Goal: Task Accomplishment & Management: Use online tool/utility

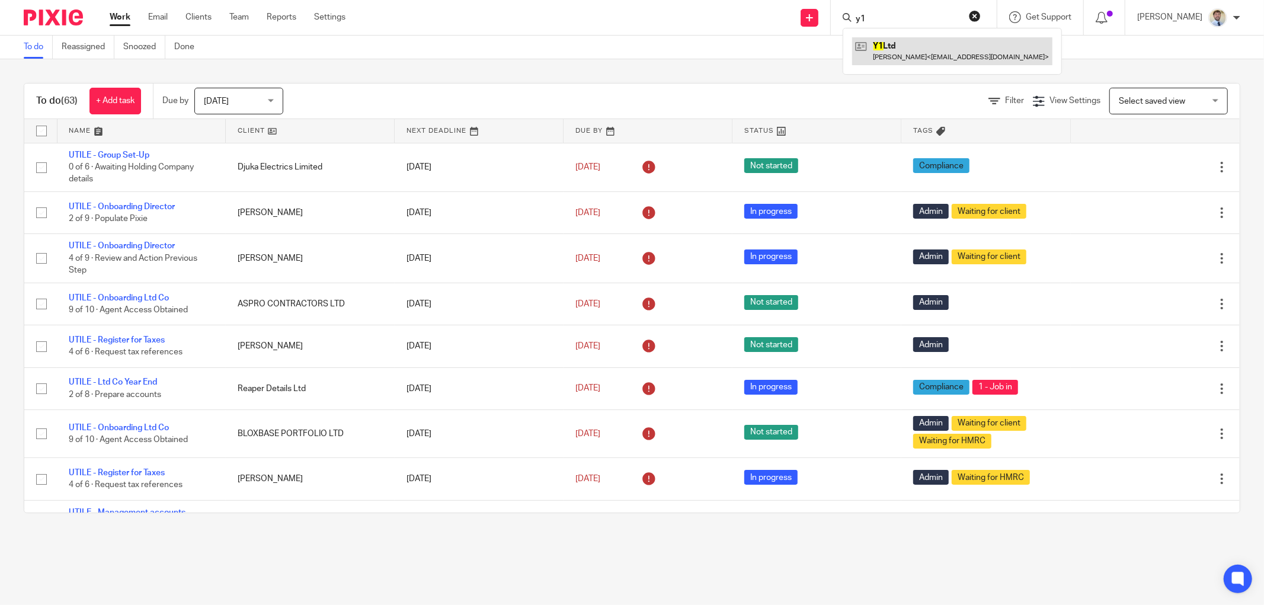
type input "y1"
click at [892, 48] on link at bounding box center [952, 50] width 200 height 27
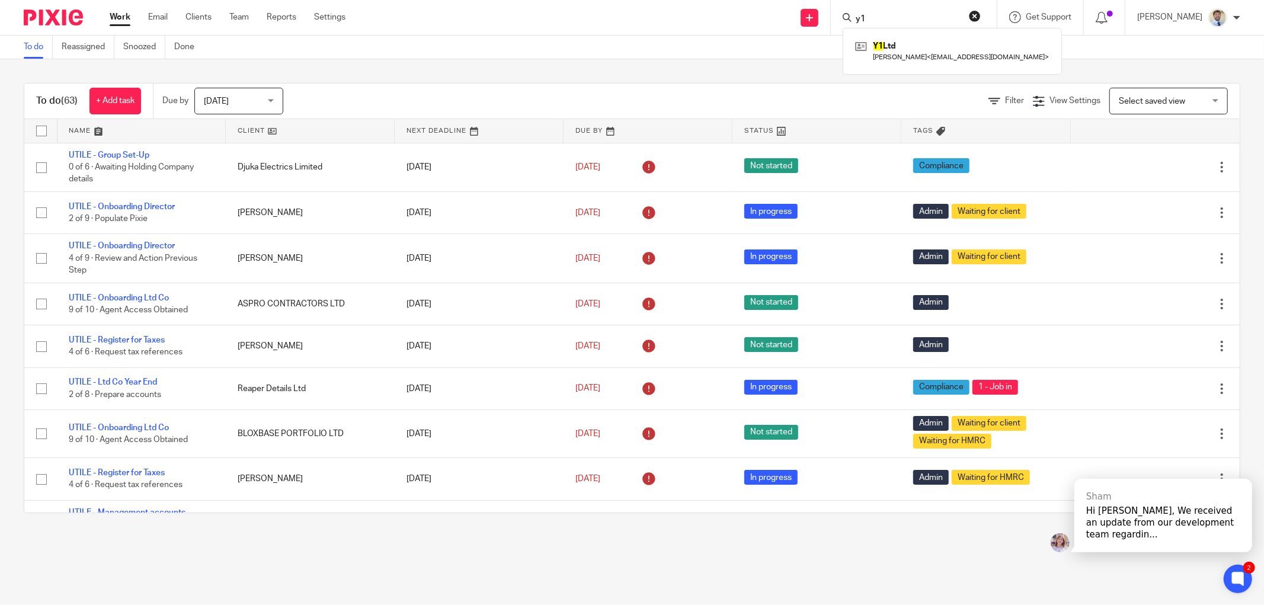
drag, startPoint x: 197, startPoint y: 96, endPoint x: 210, endPoint y: 130, distance: 36.8
click at [199, 96] on div "Today Today" at bounding box center [238, 101] width 89 height 27
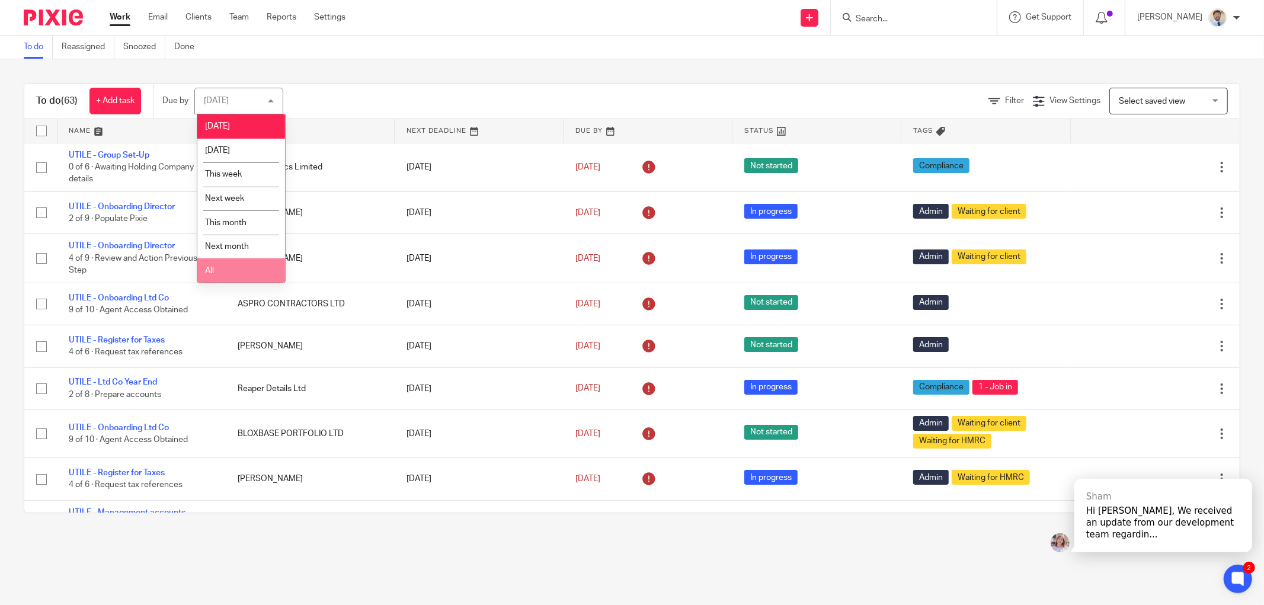
click at [228, 270] on li "All" at bounding box center [241, 270] width 88 height 24
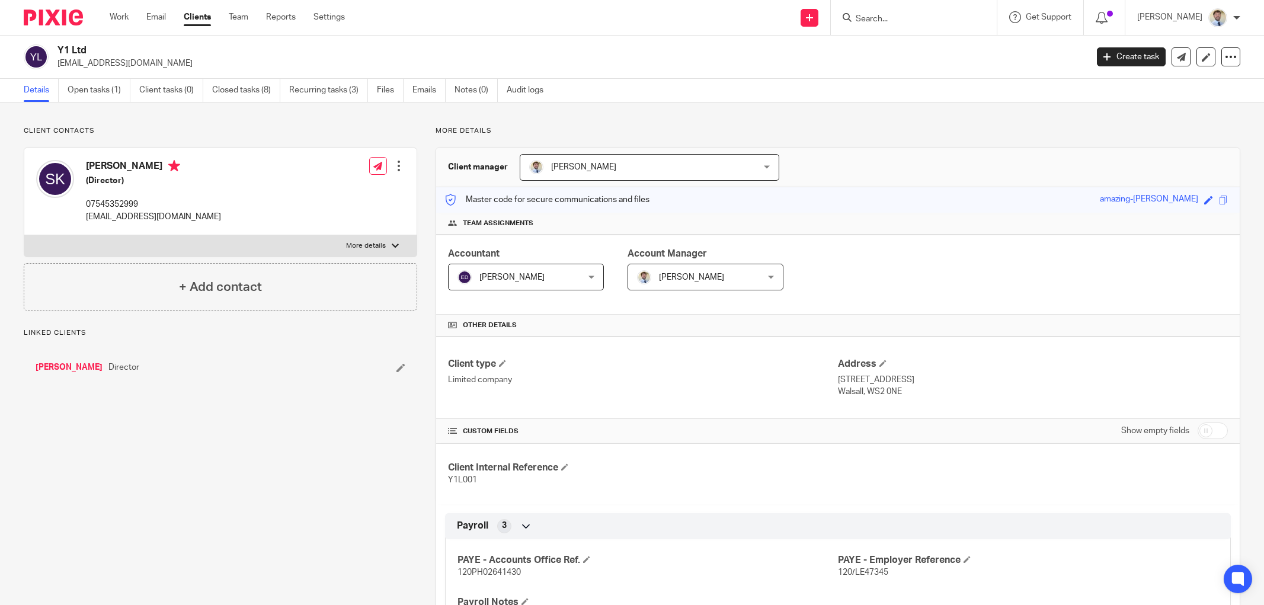
click at [88, 85] on link "Open tasks (1)" at bounding box center [99, 90] width 63 height 23
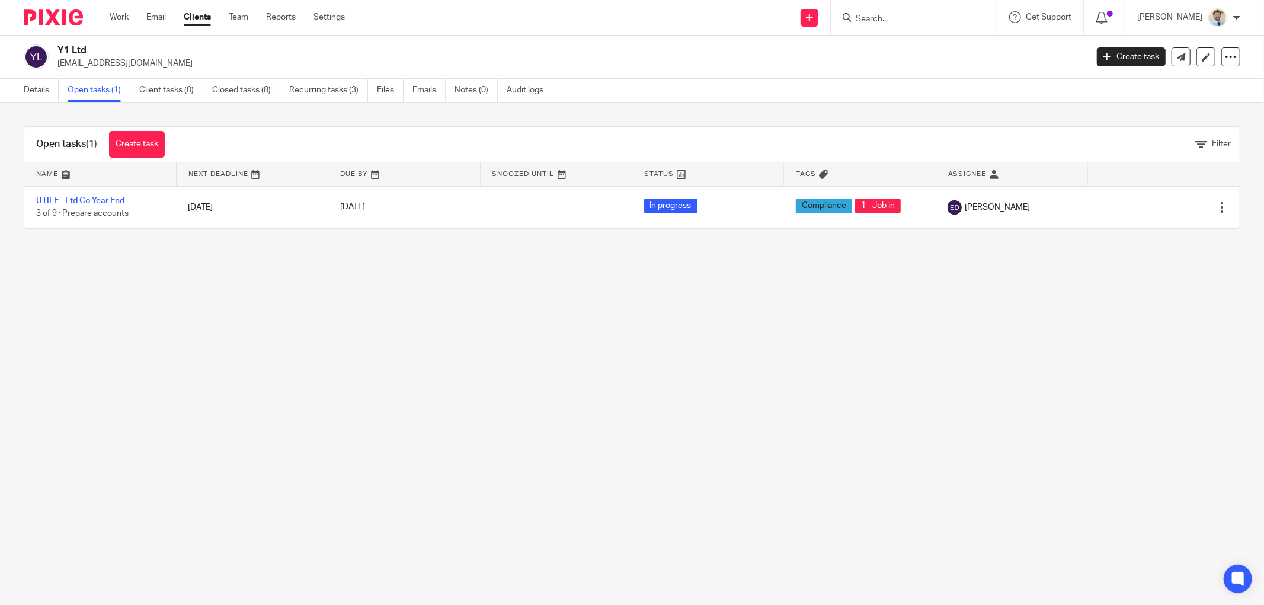
click at [825, 299] on main "Y1 Ltd stu.kinge@gmail.com Create task Update from Companies House Export data …" at bounding box center [632, 302] width 1264 height 605
click at [633, 127] on div "Open tasks (1) Create task Filter" at bounding box center [631, 145] width 1215 height 36
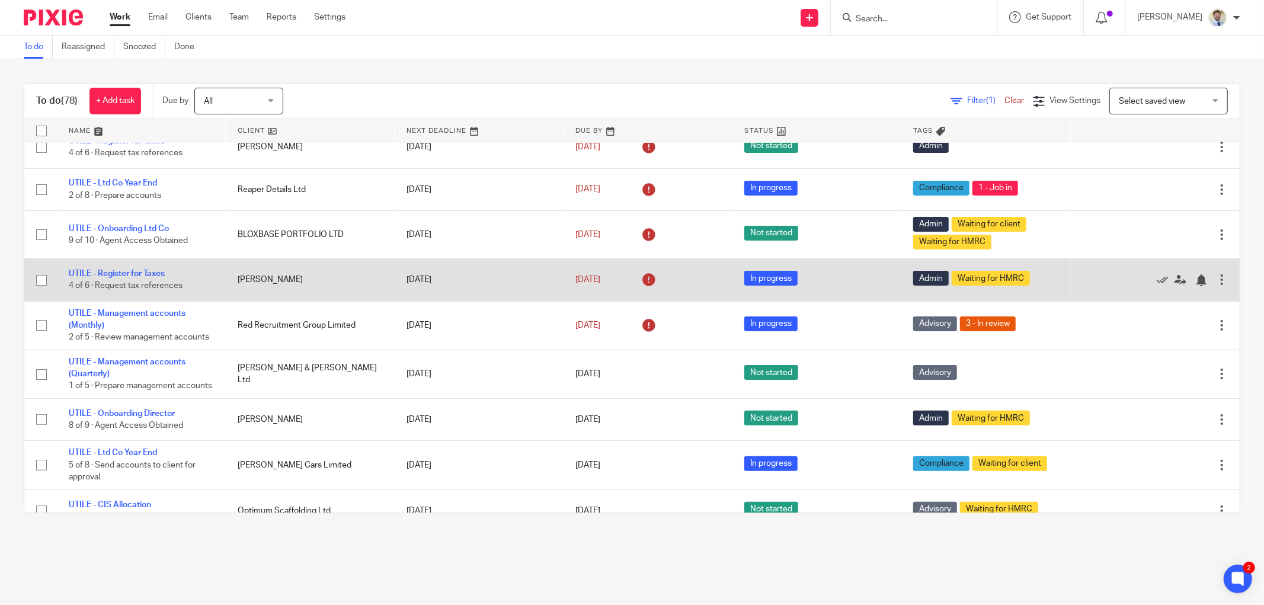
scroll to position [263, 0]
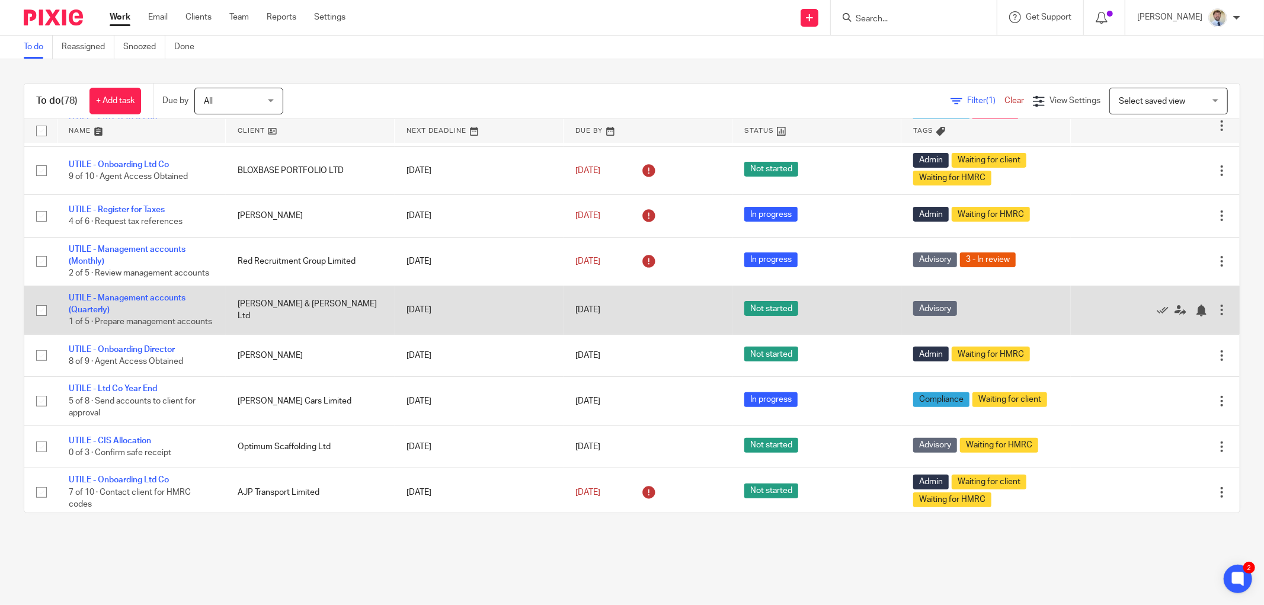
click at [174, 305] on td "UTILE - Management accounts (Quarterly) 1 of 5 · Prepare management accounts" at bounding box center [141, 310] width 169 height 49
click at [173, 299] on link "UTILE - Management accounts (Quarterly)" at bounding box center [127, 304] width 117 height 20
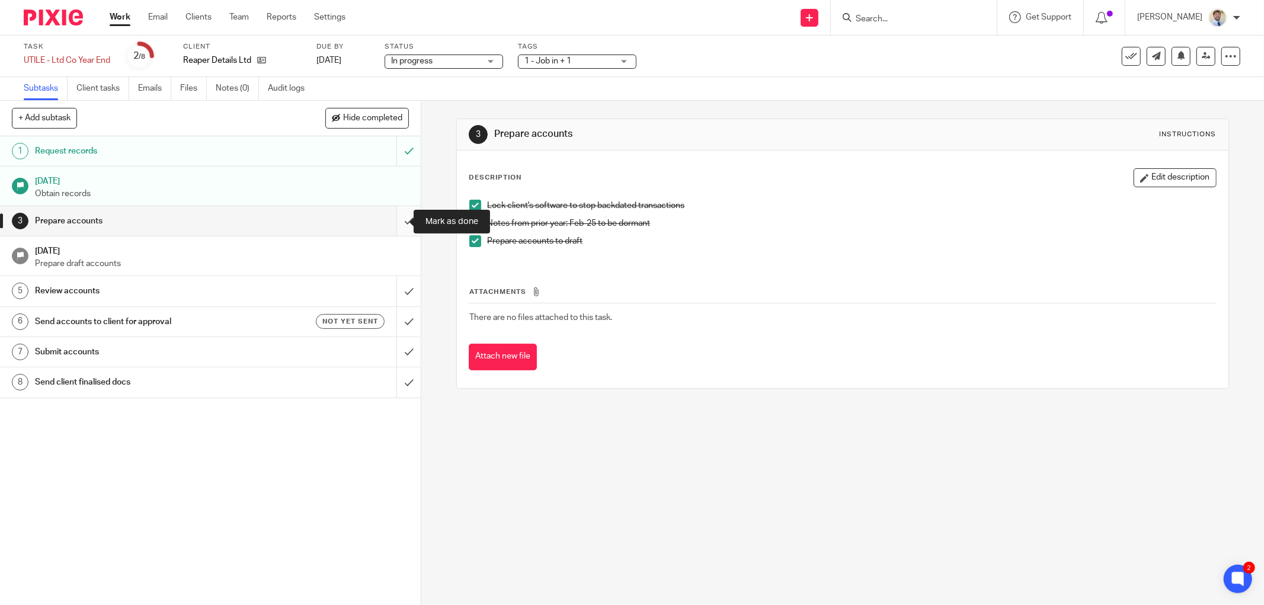
click at [400, 223] on input "submit" at bounding box center [210, 221] width 421 height 30
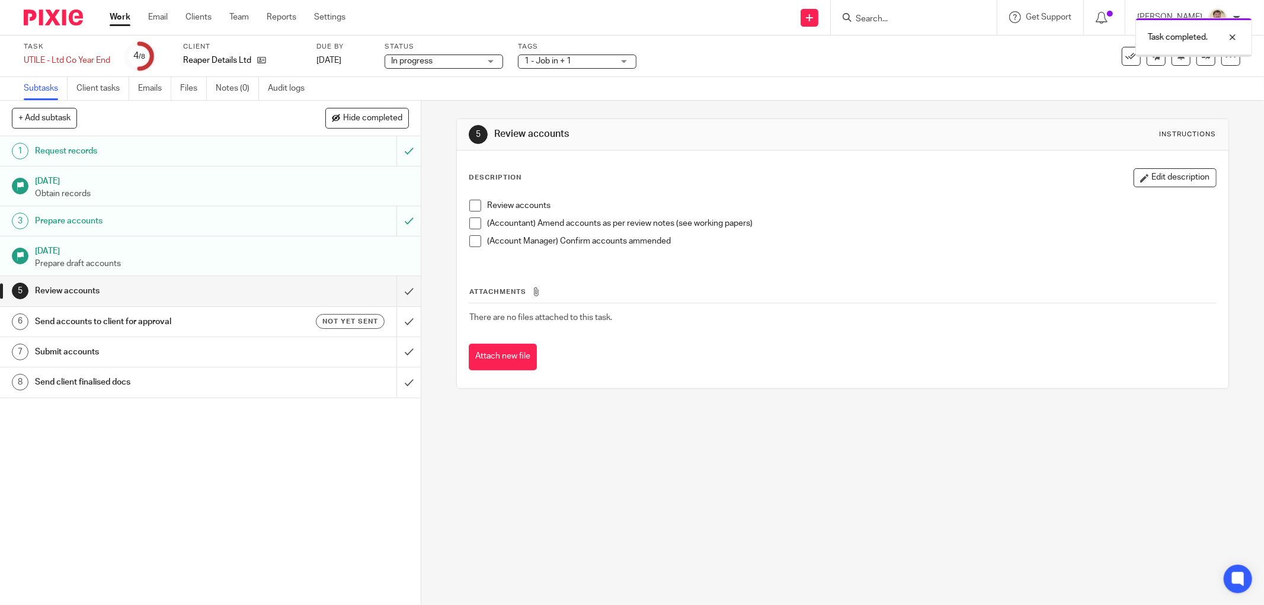
click at [553, 58] on span "1 - Job in + 1" at bounding box center [547, 61] width 47 height 8
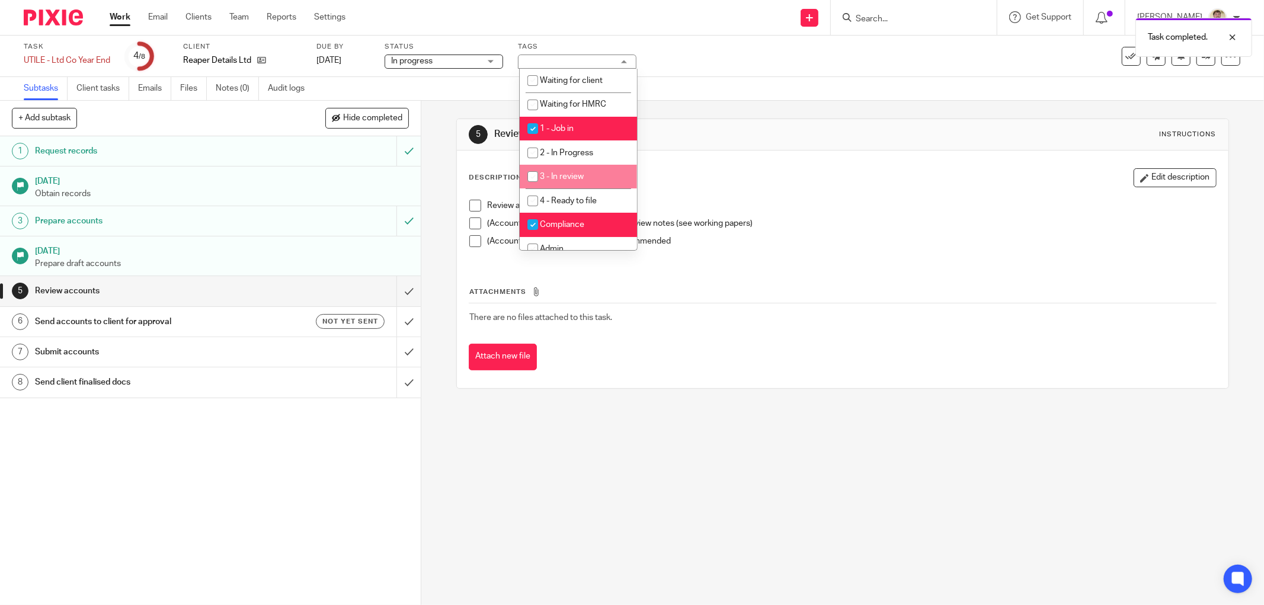
drag, startPoint x: 562, startPoint y: 154, endPoint x: 562, endPoint y: 178, distance: 23.7
click at [562, 178] on ul "Waiting for client Waiting for HMRC 1 - Job in 2 - In Progress 3 - In review 4 …" at bounding box center [578, 159] width 117 height 181
click at [561, 178] on span "3 - In review" at bounding box center [562, 176] width 44 height 8
checkbox input "true"
click at [549, 127] on span "1 - Job in" at bounding box center [557, 128] width 34 height 8
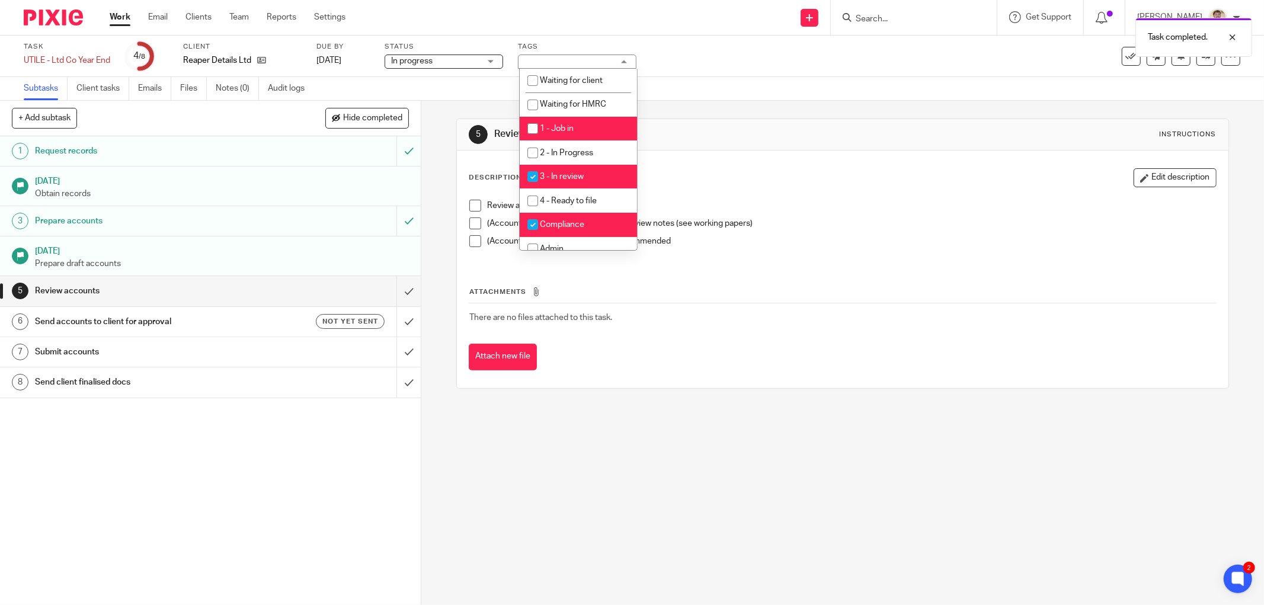
checkbox input "false"
click at [732, 125] on div "5 Review accounts Instructions" at bounding box center [843, 134] width 748 height 19
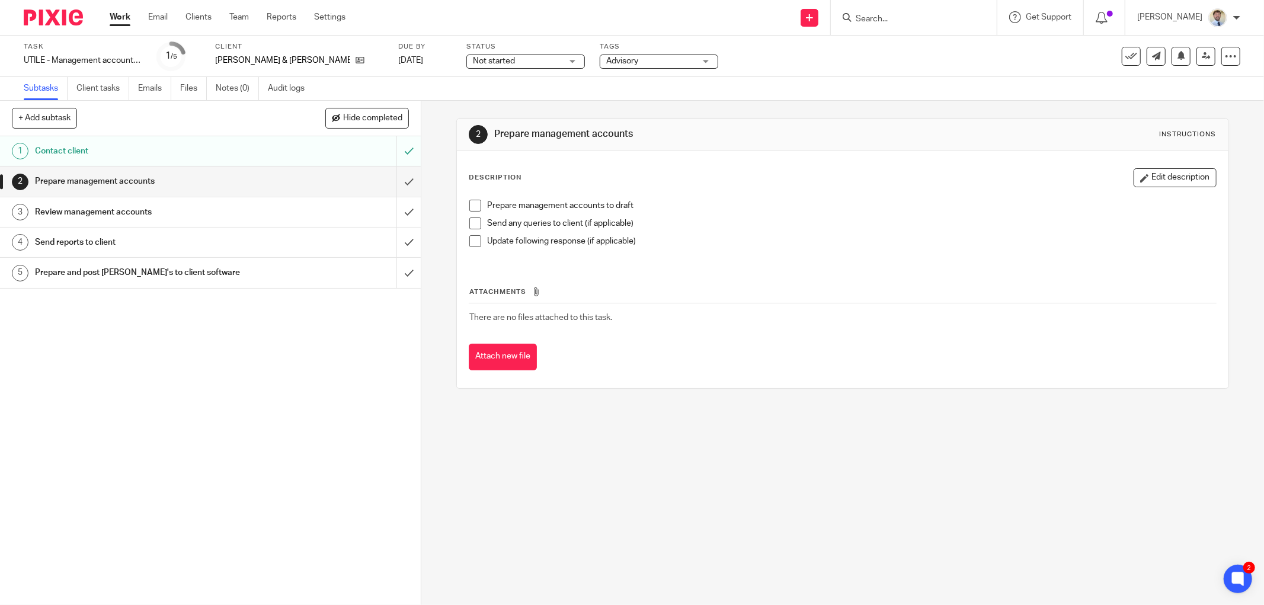
click at [469, 203] on span at bounding box center [475, 206] width 12 height 12
click at [469, 226] on span at bounding box center [475, 223] width 12 height 12
click at [469, 242] on span at bounding box center [475, 241] width 12 height 12
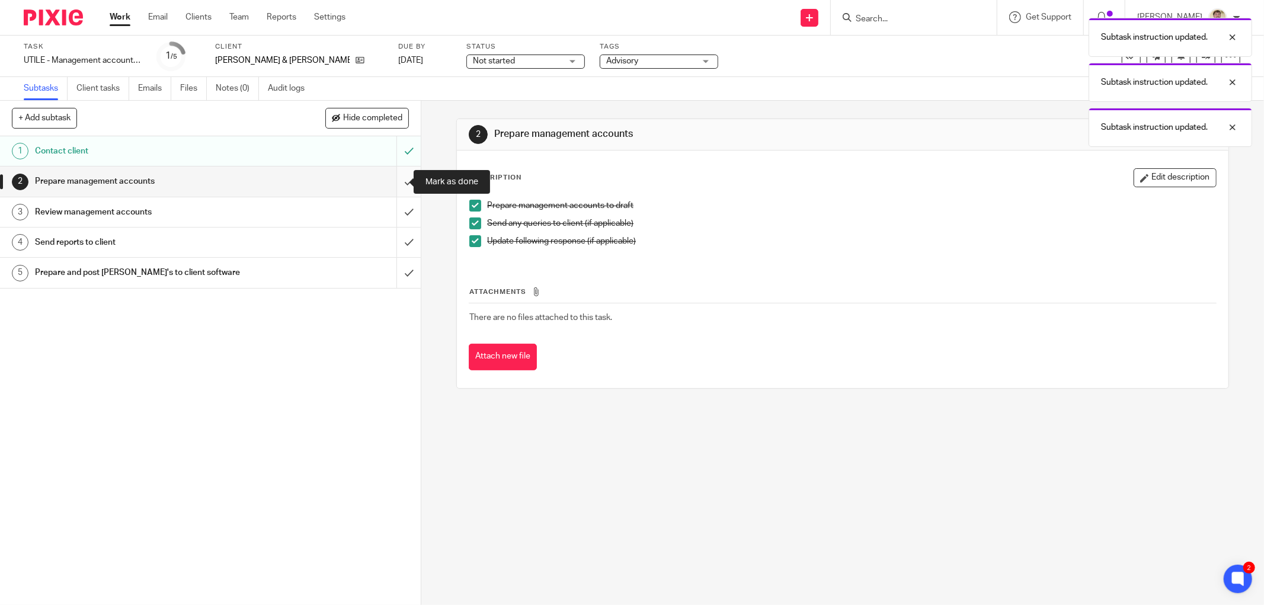
click at [396, 177] on input "submit" at bounding box center [210, 182] width 421 height 30
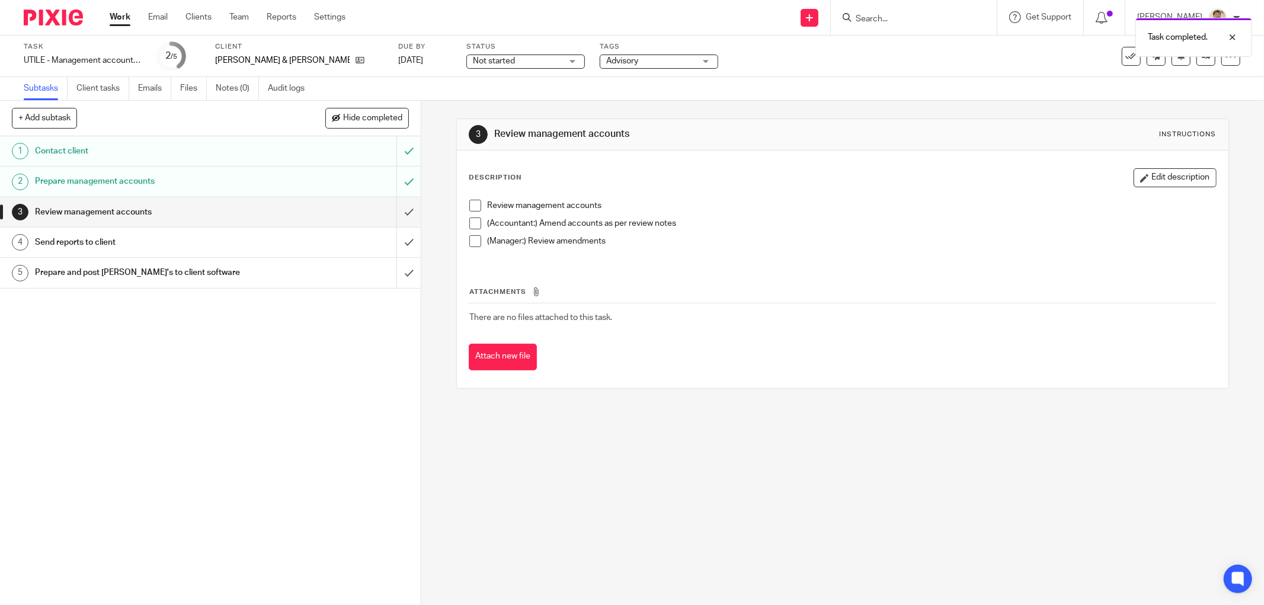
click at [473, 205] on span at bounding box center [475, 206] width 12 height 12
click at [469, 223] on span at bounding box center [475, 223] width 12 height 12
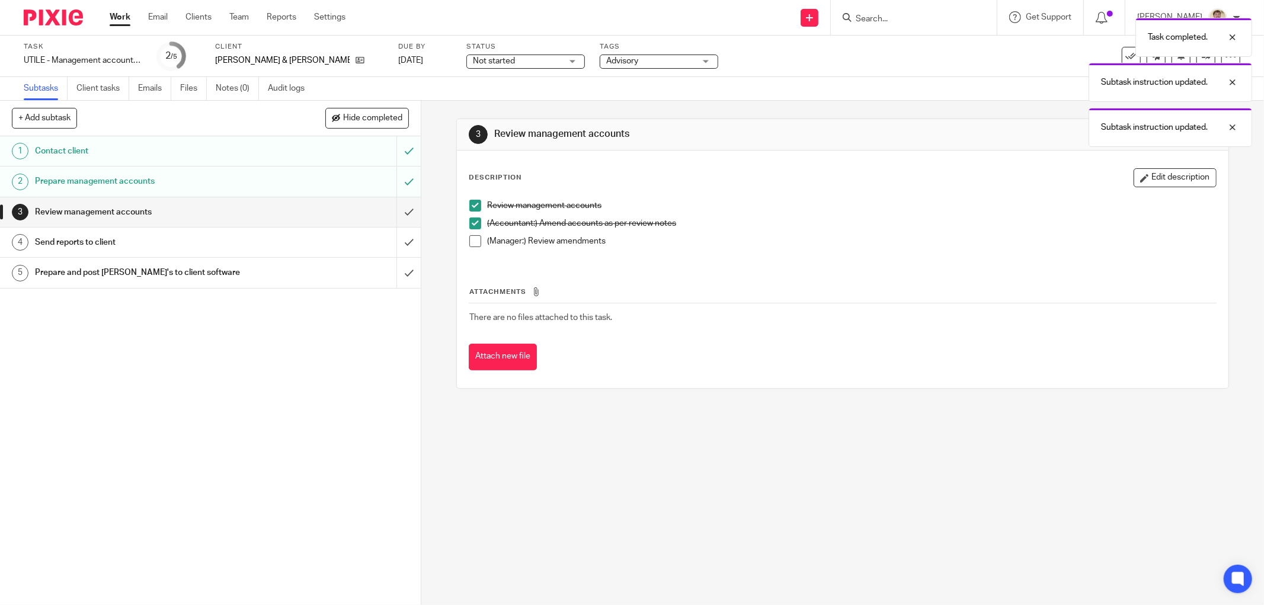
click at [469, 251] on li "(Manager:) Review amendments" at bounding box center [842, 244] width 747 height 18
click at [471, 243] on span at bounding box center [475, 241] width 12 height 12
click at [398, 212] on input "submit" at bounding box center [210, 212] width 421 height 30
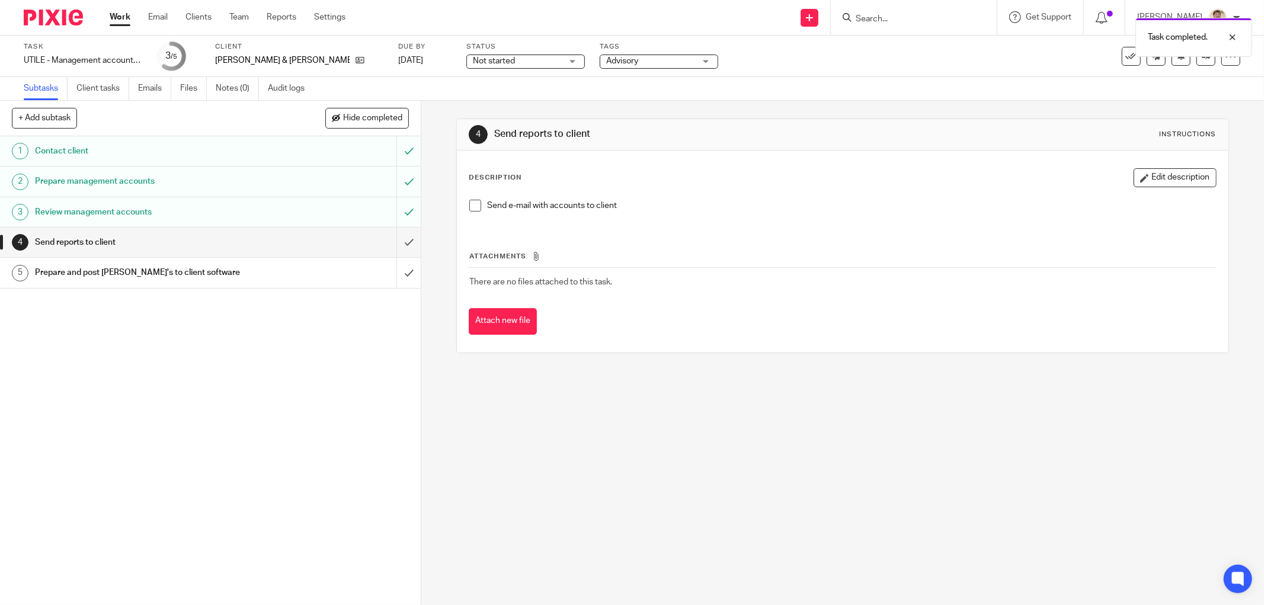
click at [469, 206] on span at bounding box center [475, 206] width 12 height 12
click at [394, 238] on input "submit" at bounding box center [210, 243] width 421 height 30
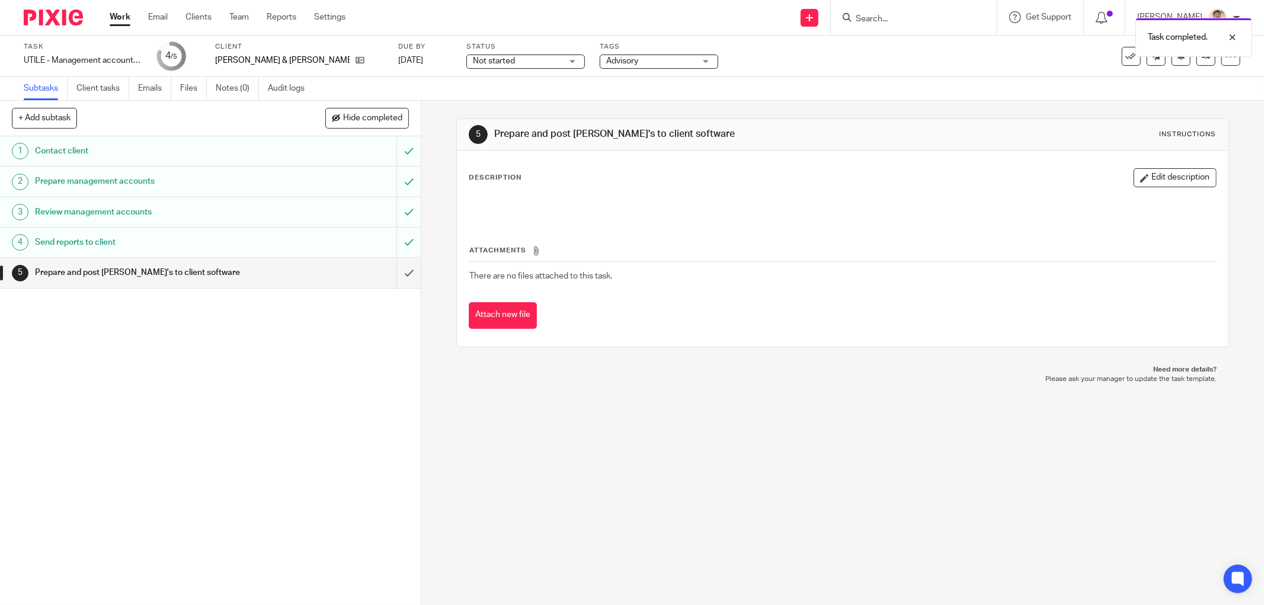
click at [123, 15] on link "Work" at bounding box center [120, 17] width 21 height 12
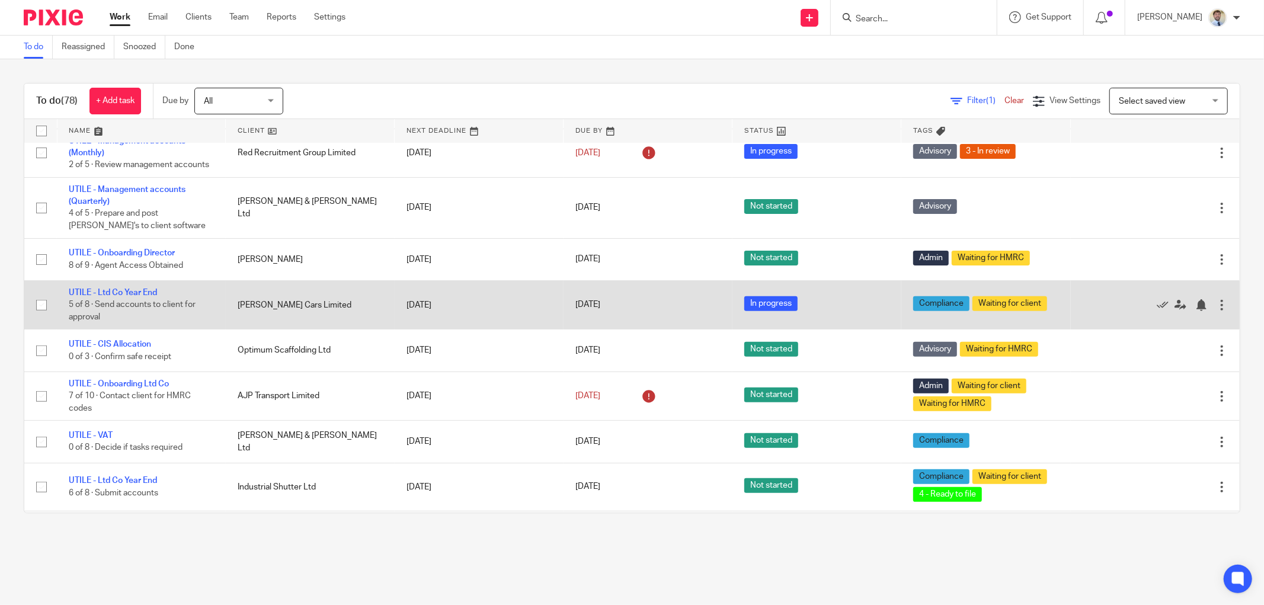
scroll to position [395, 0]
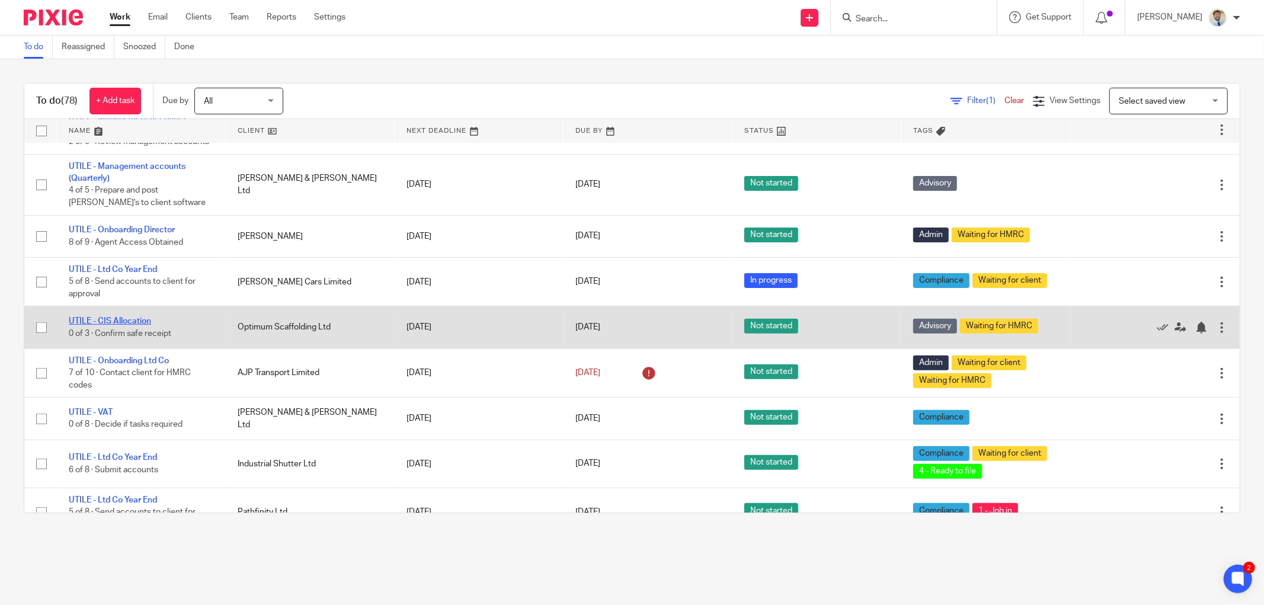
click at [98, 322] on link "UTILE - CIS Allocation" at bounding box center [110, 321] width 82 height 8
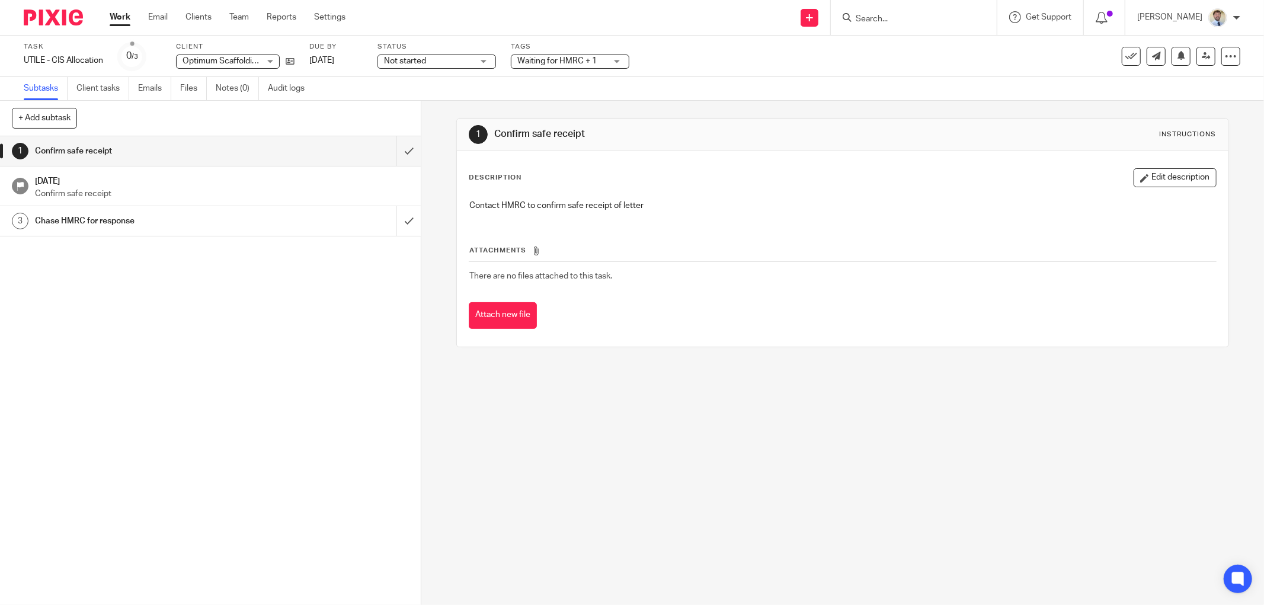
click at [97, 326] on div "1 Confirm safe receipt [DATE] Confirm safe receipt 3 Chase HMRC for response" at bounding box center [210, 370] width 421 height 469
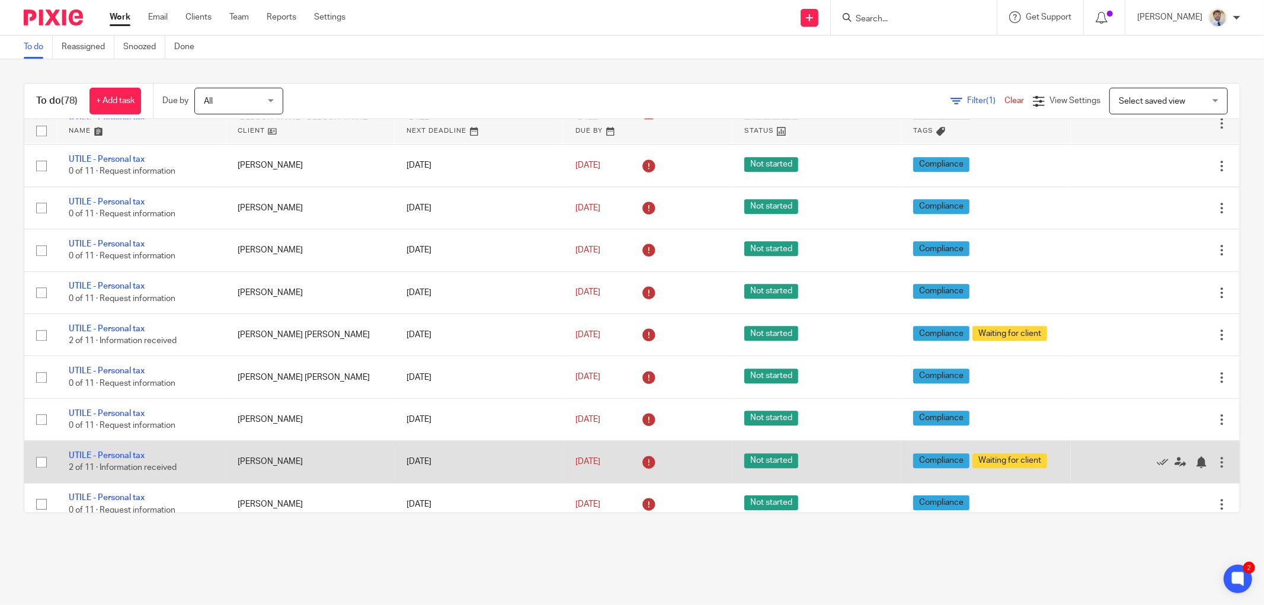
scroll to position [3040, 0]
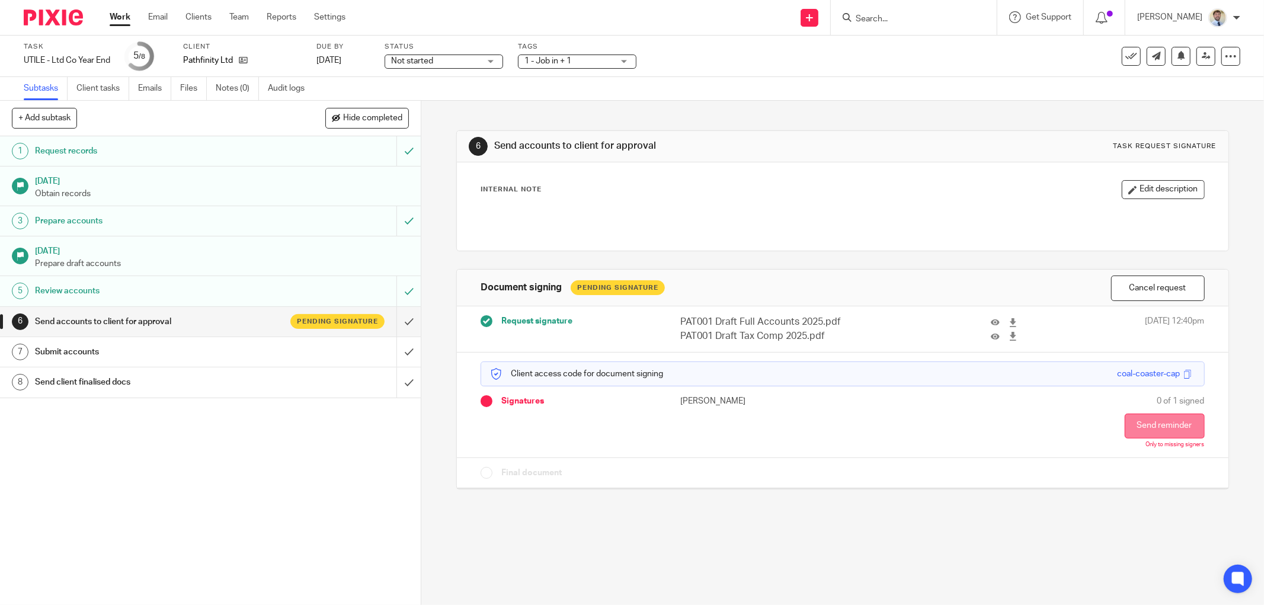
click at [1142, 421] on button "Send reminder" at bounding box center [1165, 426] width 80 height 25
drag, startPoint x: 247, startPoint y: 61, endPoint x: 252, endPoint y: 78, distance: 17.3
click at [248, 81] on link "Notes (0)" at bounding box center [237, 88] width 43 height 23
drag, startPoint x: 0, startPoint y: 0, endPoint x: 612, endPoint y: 95, distance: 618.9
click at [612, 95] on div "Subtasks Client tasks Emails Files Notes (0) Audit logs" at bounding box center [632, 89] width 1264 height 24
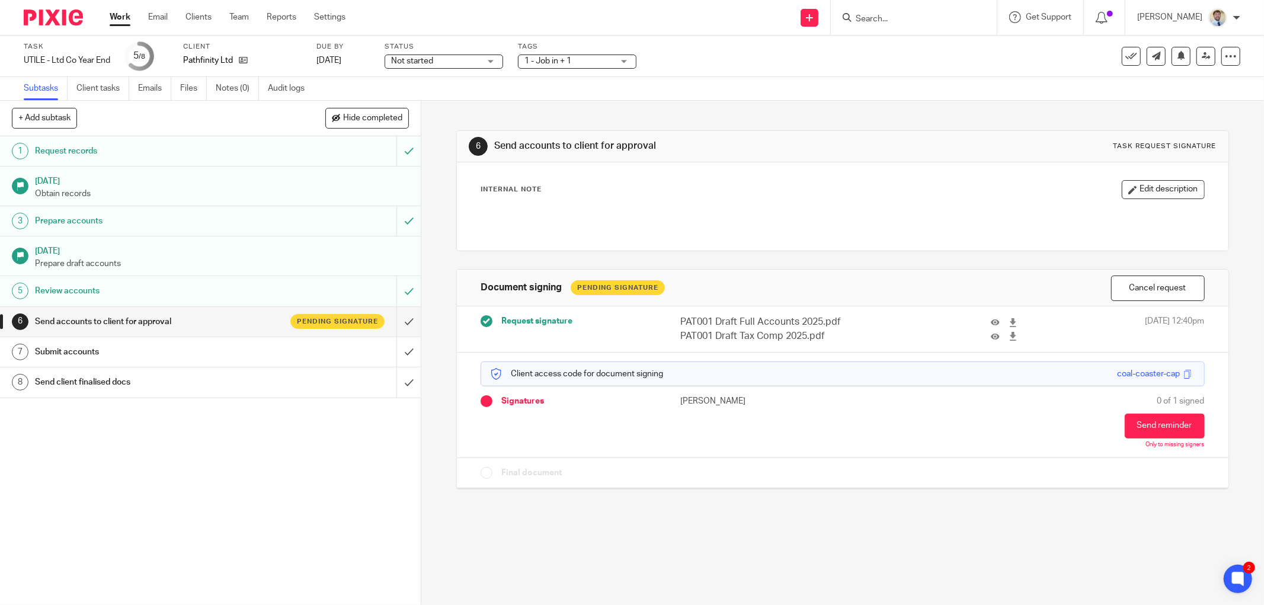
click at [124, 12] on link "Work" at bounding box center [120, 17] width 21 height 12
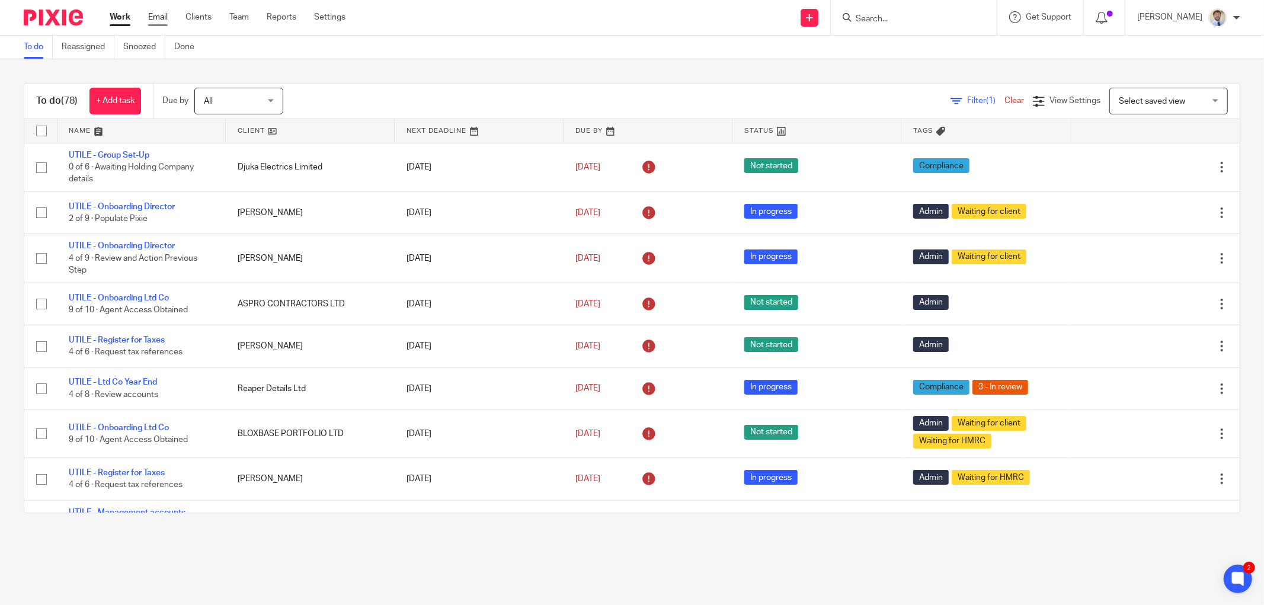
click at [155, 16] on link "Email" at bounding box center [158, 17] width 20 height 12
click at [289, 88] on div "All All Today Tomorrow This week Next week This month Next month All all" at bounding box center [244, 101] width 101 height 27
click at [471, 11] on div "Send new email Create task Add client Request signature Get Support Contact Sup…" at bounding box center [813, 17] width 901 height 35
click at [339, 95] on div "Filter (1) Clear View Settings View Settings (1) Filters Clear Save Manage save…" at bounding box center [772, 101] width 936 height 27
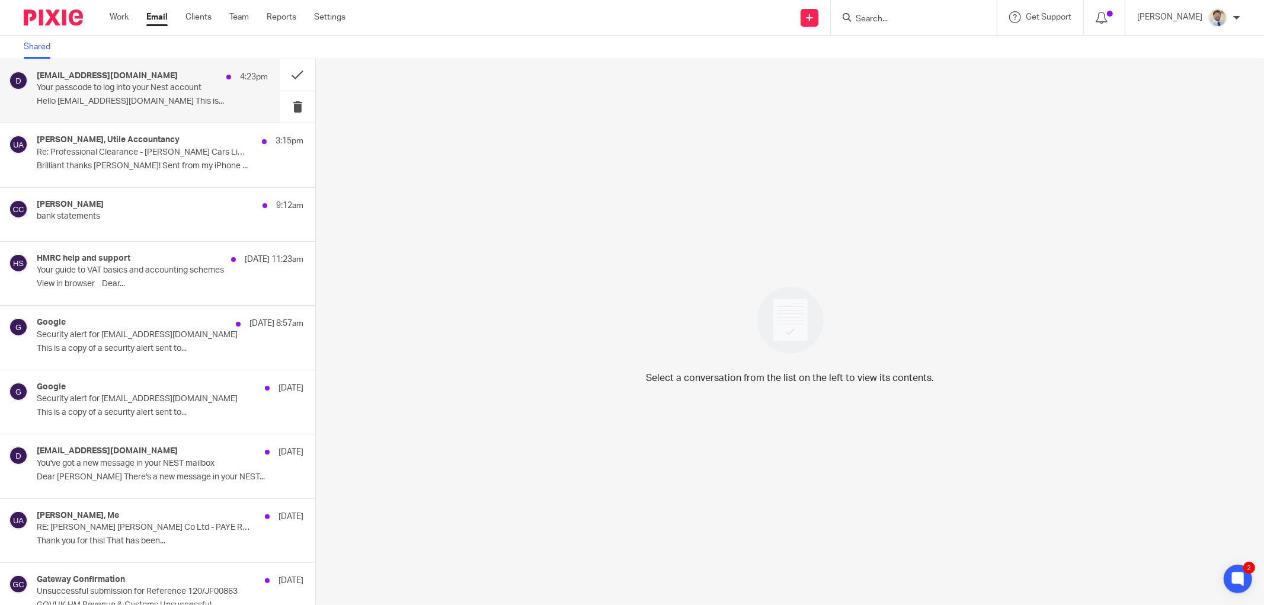
click at [134, 101] on p "Hello [EMAIL_ADDRESS][DOMAIN_NAME] This is..." at bounding box center [152, 102] width 231 height 10
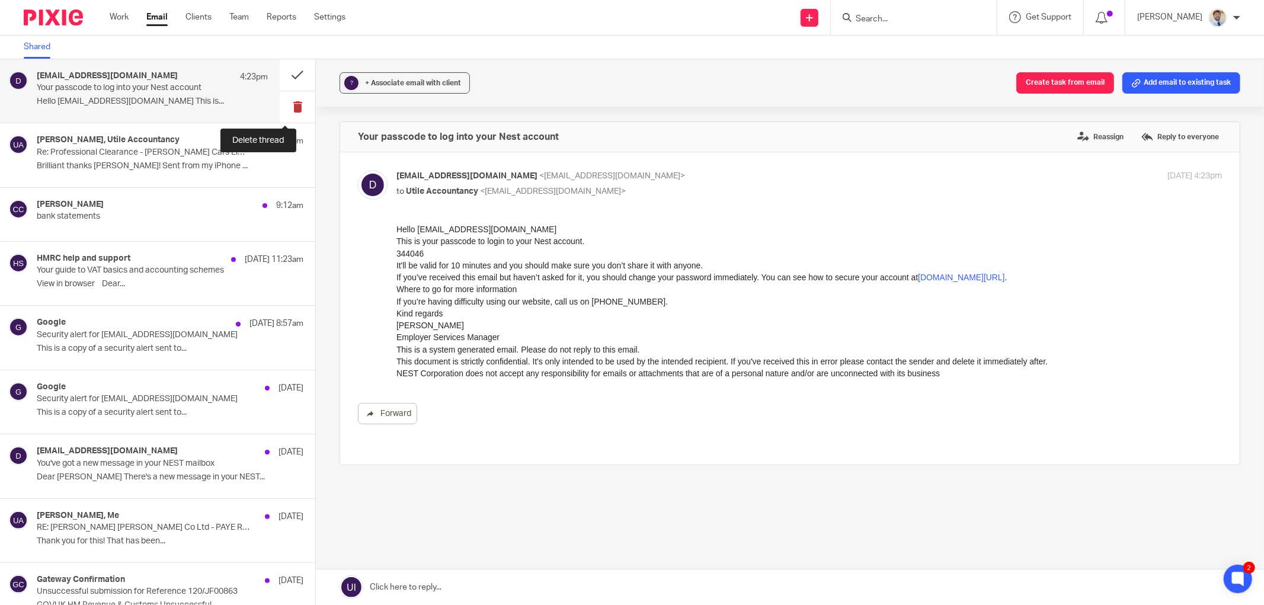
click at [281, 105] on button at bounding box center [298, 106] width 36 height 31
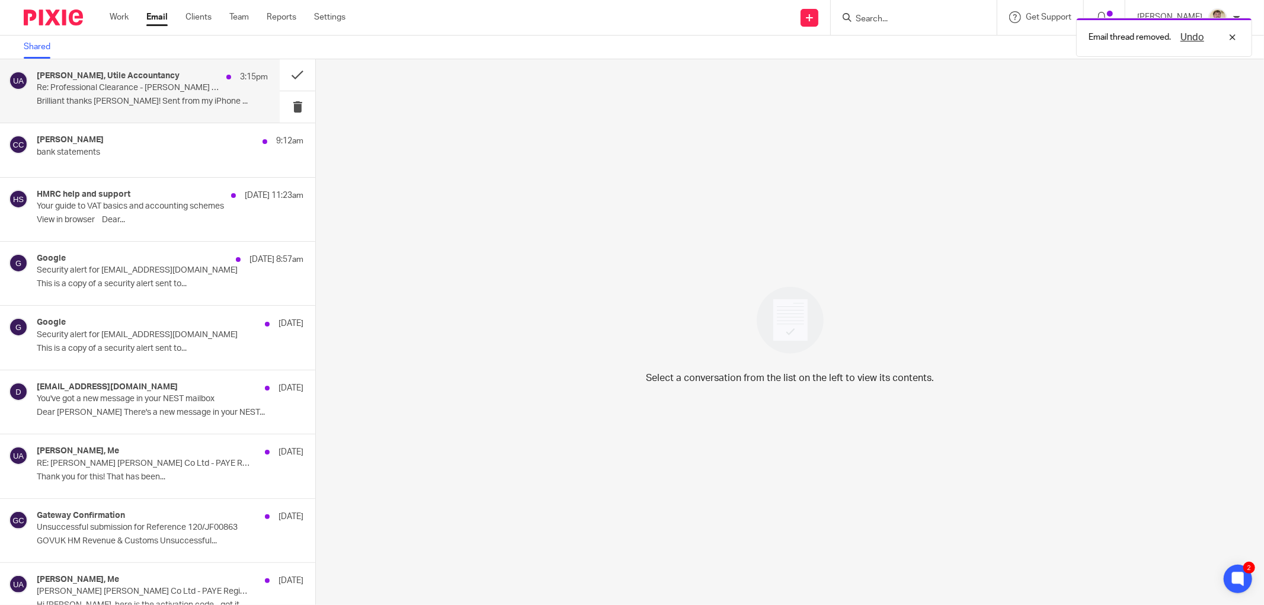
click at [89, 97] on p "Brilliant thanks [PERSON_NAME]! Sent from my iPhone ..." at bounding box center [152, 102] width 231 height 10
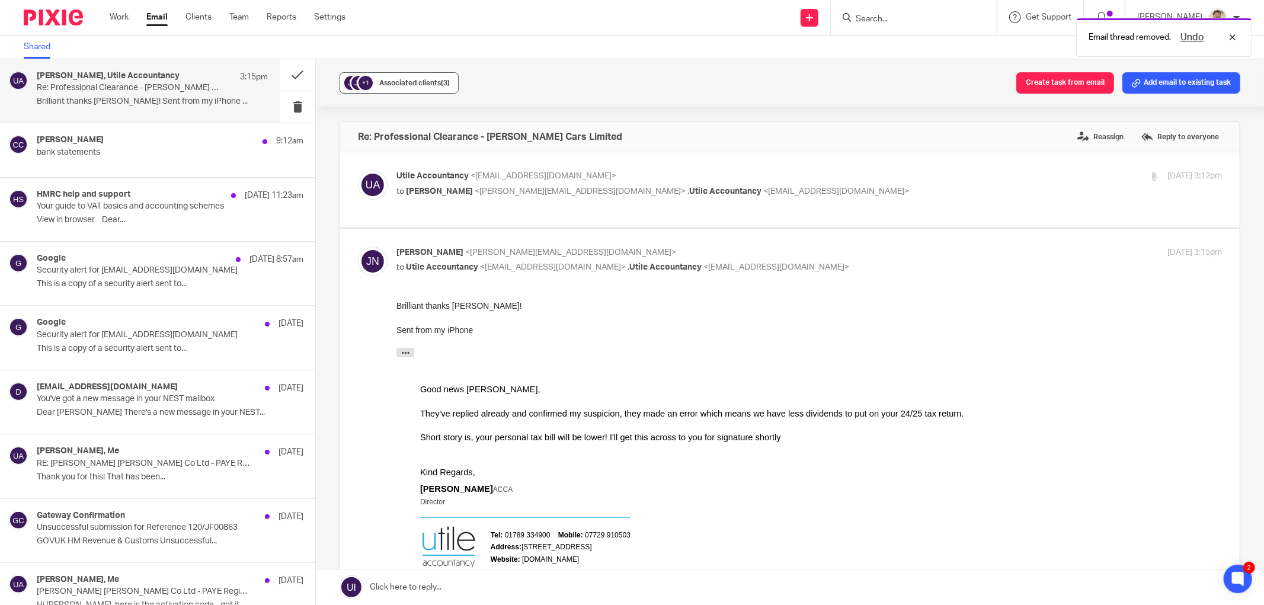
click at [399, 85] on span "Associated clients (3)" at bounding box center [414, 82] width 71 height 7
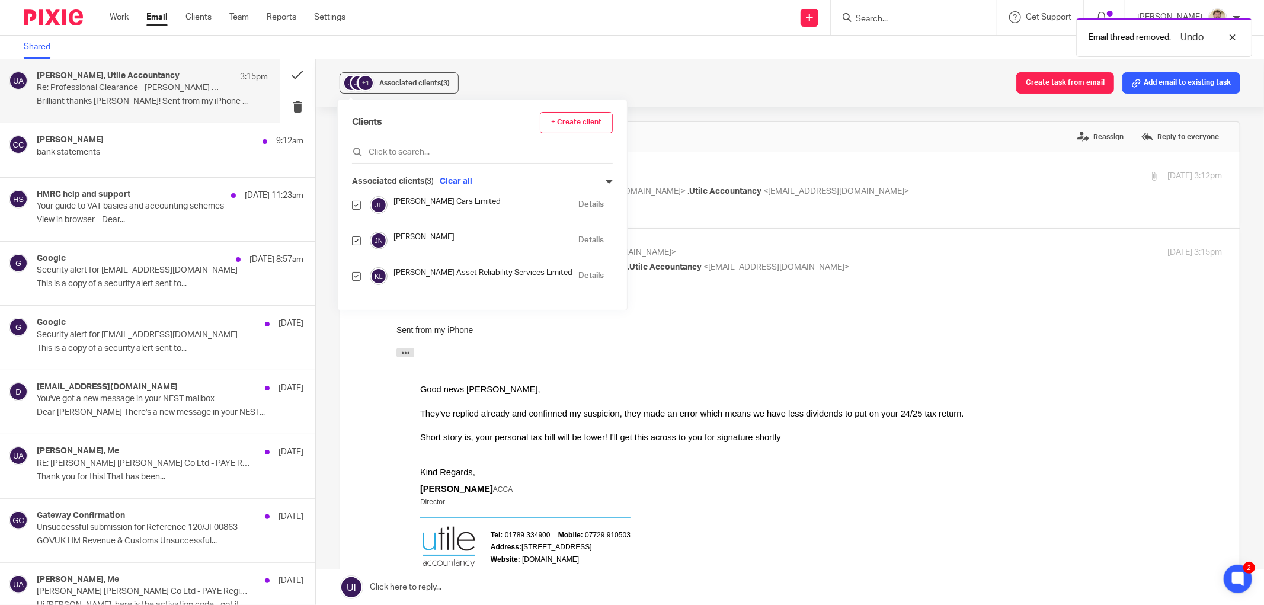
click at [363, 238] on div "[PERSON_NAME] Details" at bounding box center [478, 241] width 252 height 18
click at [356, 239] on input "checkbox" at bounding box center [356, 240] width 9 height 9
checkbox input "false"
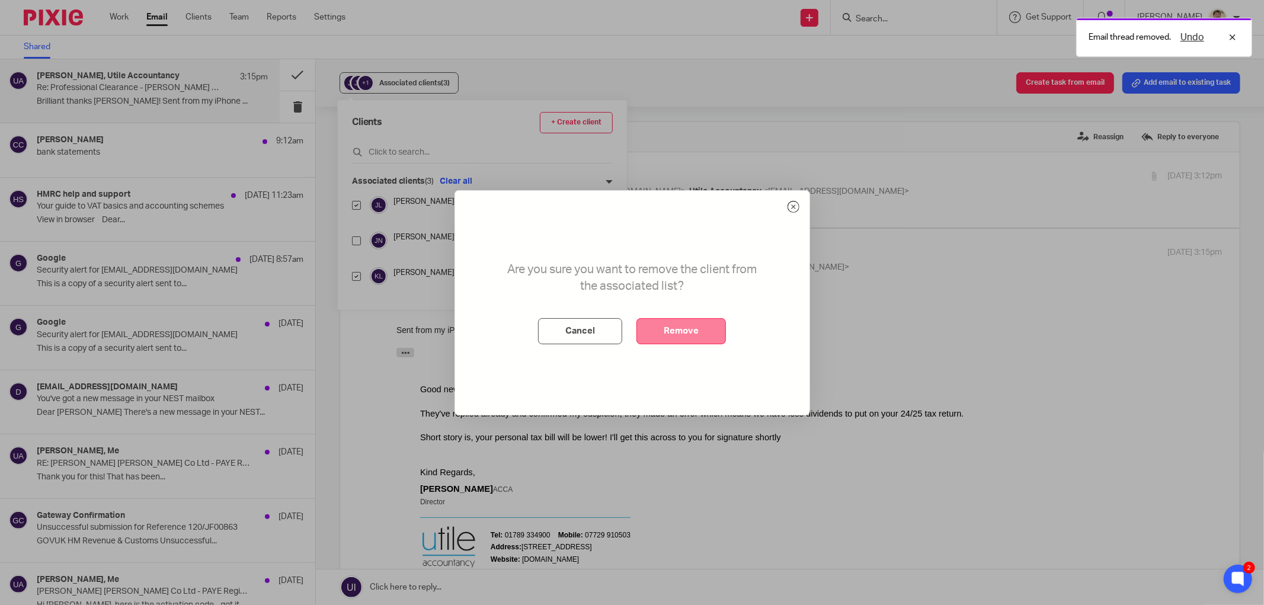
click at [658, 332] on button "Remove" at bounding box center [680, 331] width 89 height 26
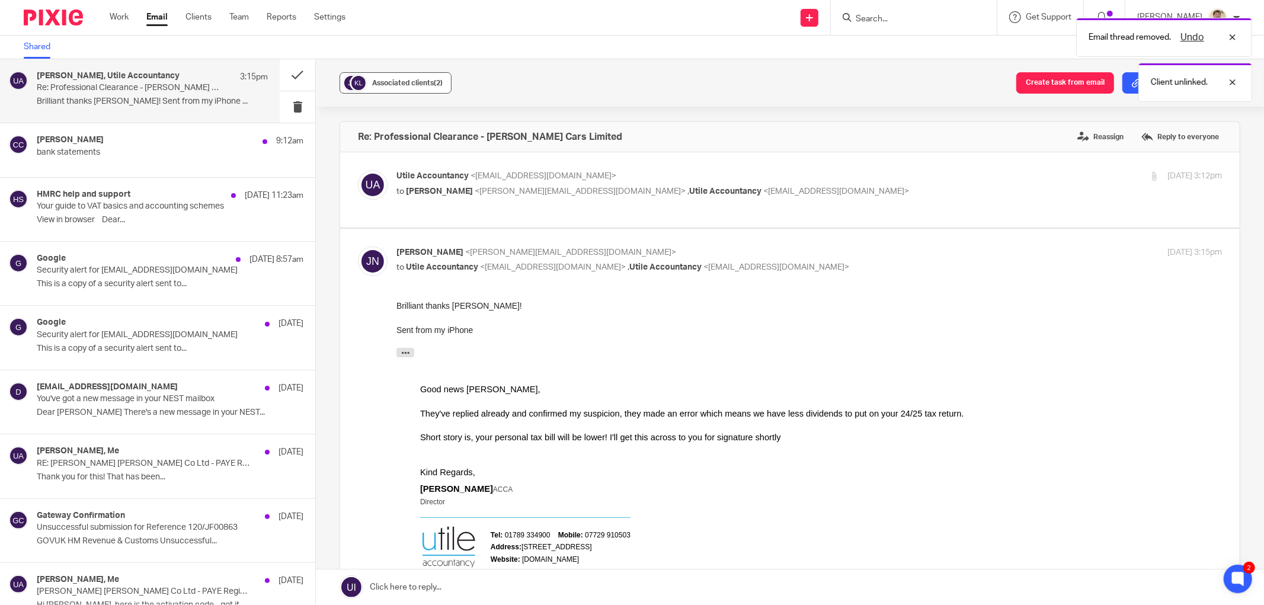
click at [413, 88] on button "Associated clients (2)" at bounding box center [396, 82] width 112 height 21
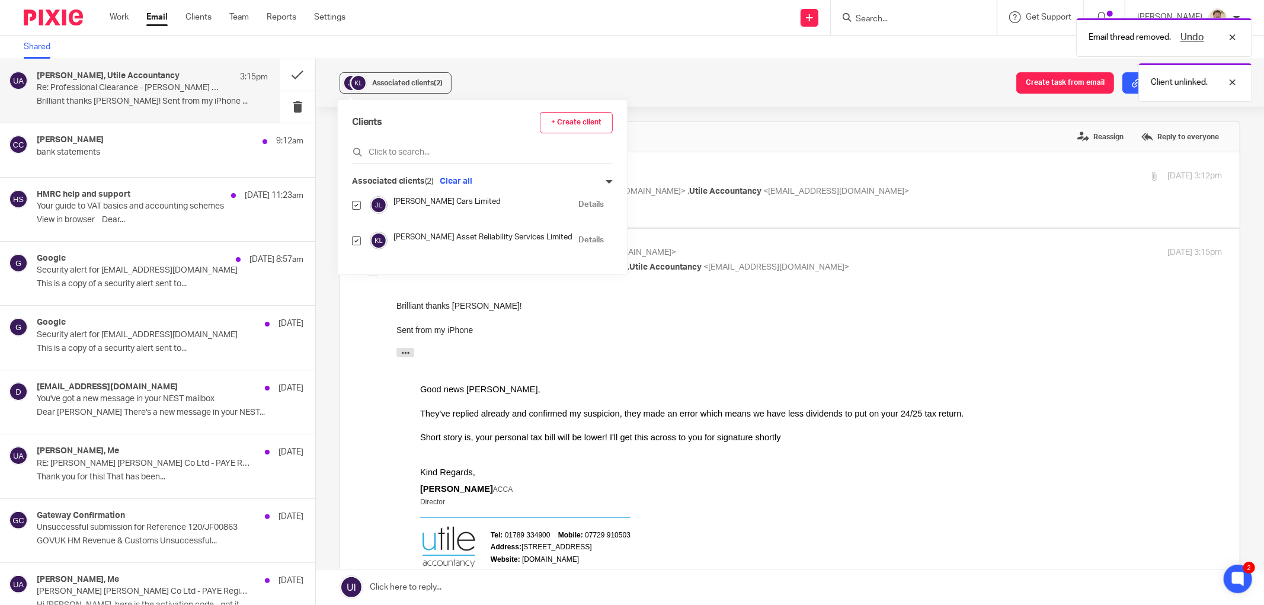
click at [359, 238] on input "checkbox" at bounding box center [356, 240] width 9 height 9
checkbox input "false"
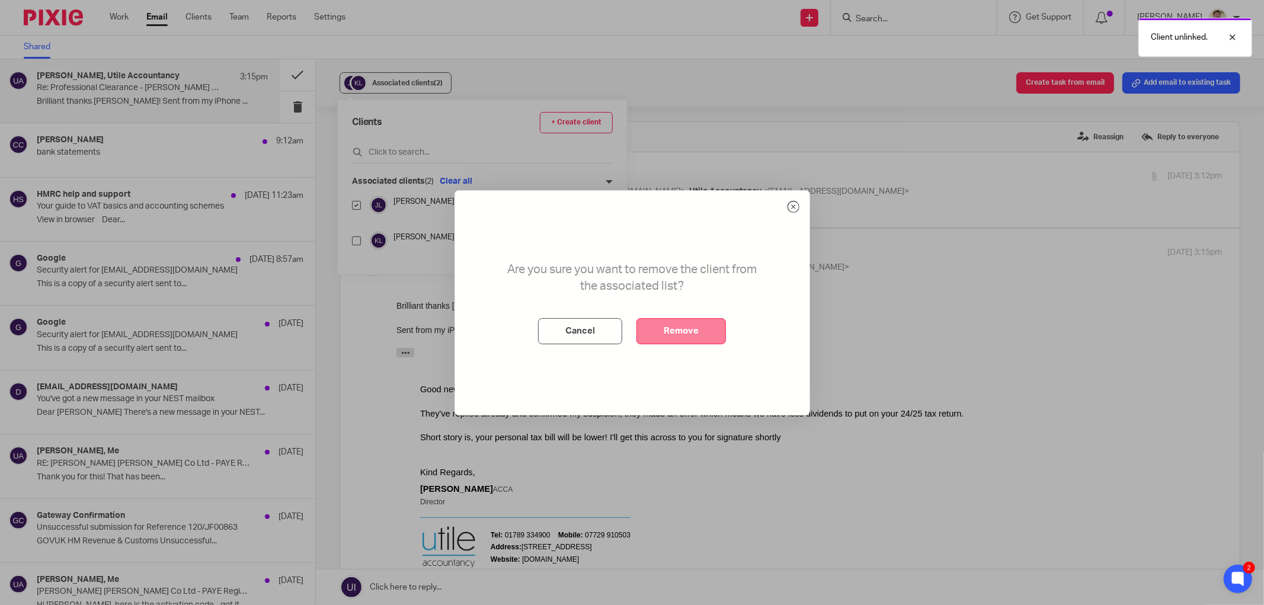
click at [676, 327] on button "Remove" at bounding box center [680, 331] width 89 height 26
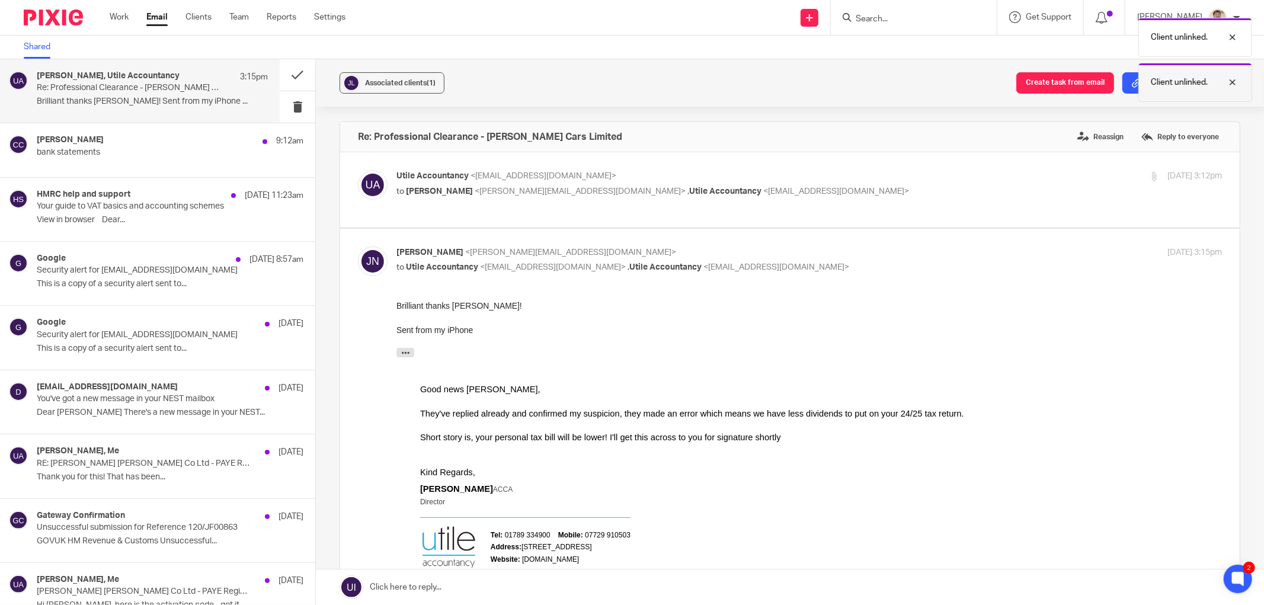
click at [1231, 81] on div at bounding box center [1224, 82] width 32 height 14
click at [1235, 38] on div at bounding box center [1224, 37] width 32 height 14
click at [1173, 78] on button "Add email to existing task" at bounding box center [1181, 82] width 118 height 21
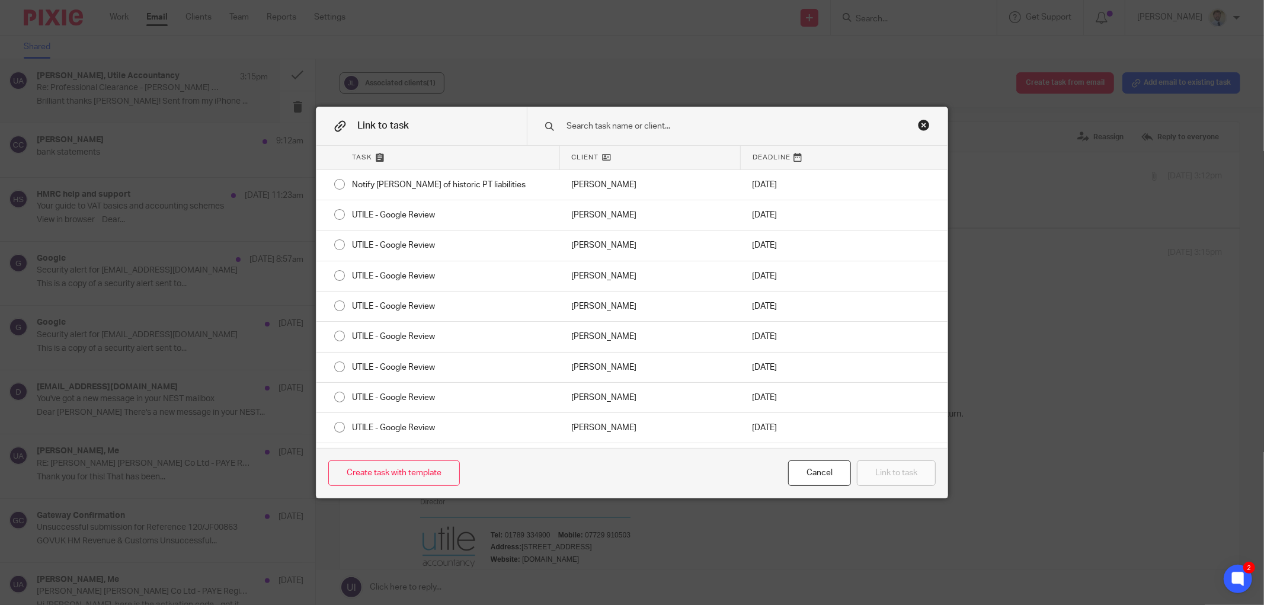
click at [662, 120] on div at bounding box center [737, 125] width 421 height 37
click at [656, 123] on input "text" at bounding box center [725, 126] width 321 height 13
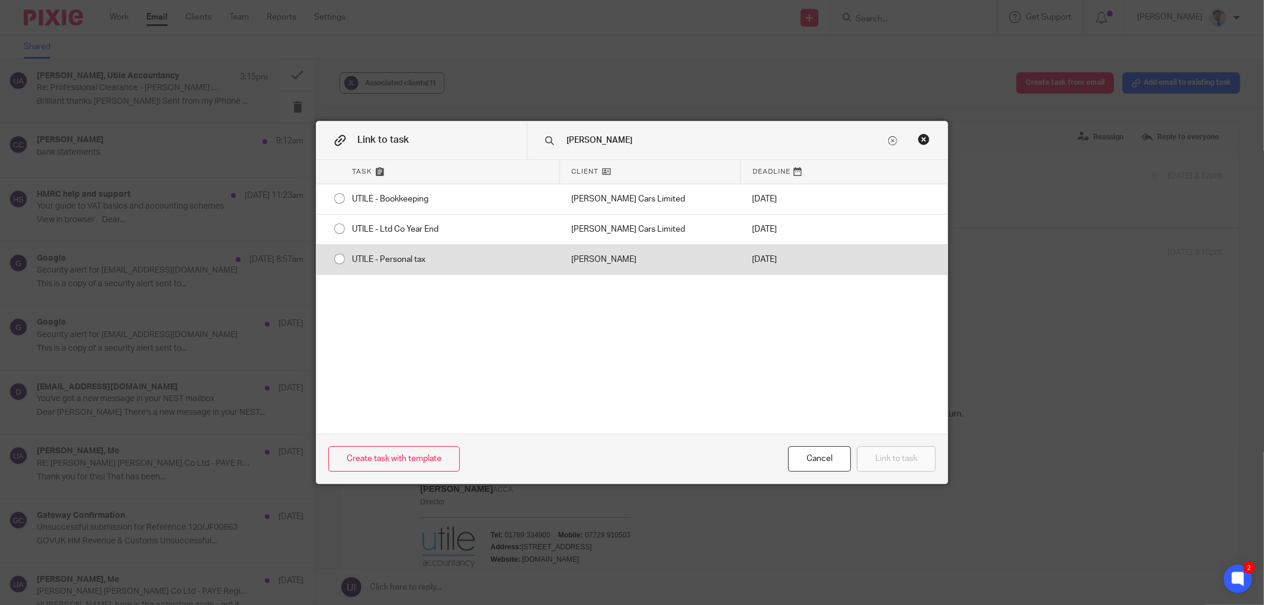
type input "[PERSON_NAME]"
click at [410, 252] on div "UTILE - Personal tax" at bounding box center [449, 260] width 219 height 30
radio input "true"
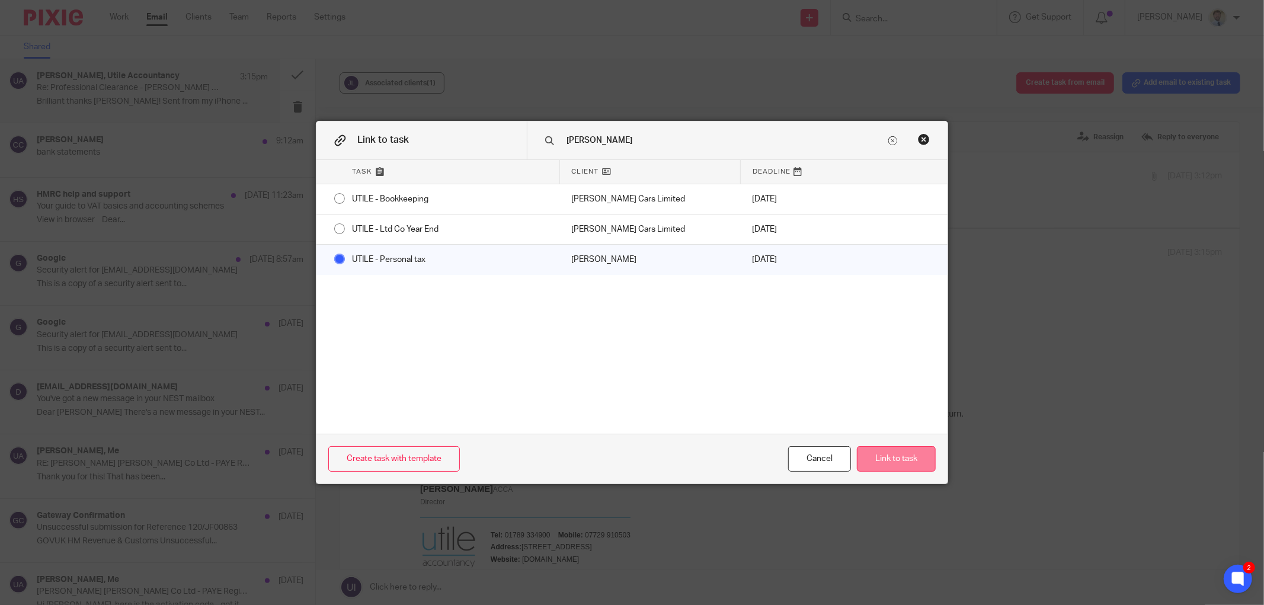
click at [866, 470] on button "Link to task" at bounding box center [896, 458] width 79 height 25
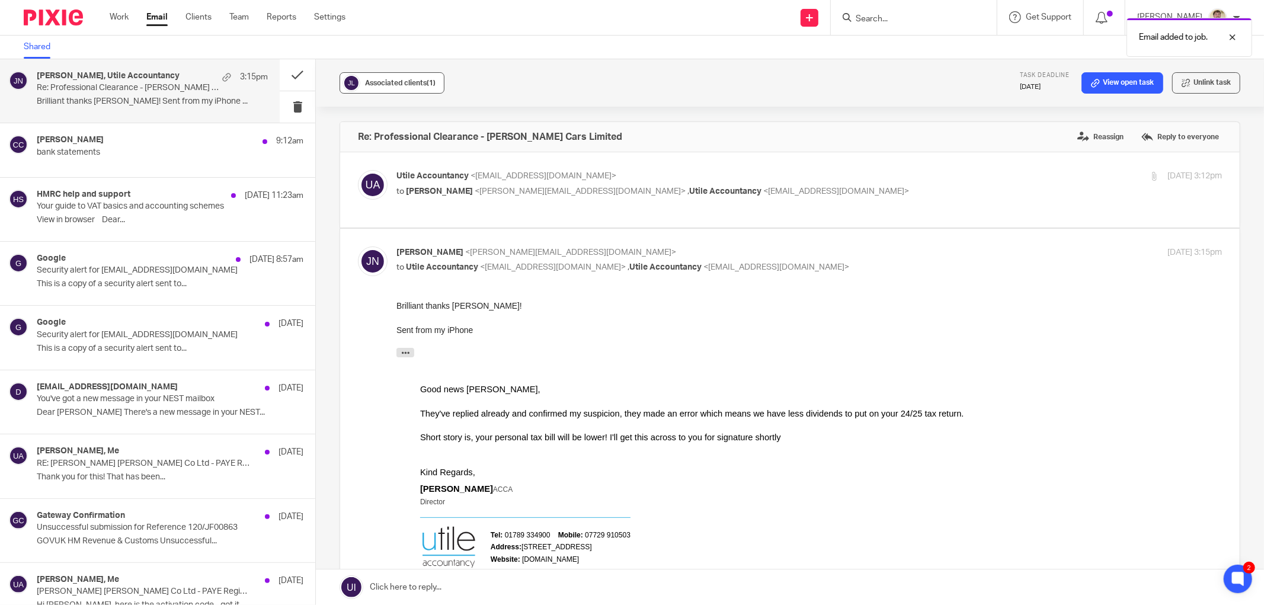
click at [377, 93] on button "Associated clients (1)" at bounding box center [392, 82] width 105 height 21
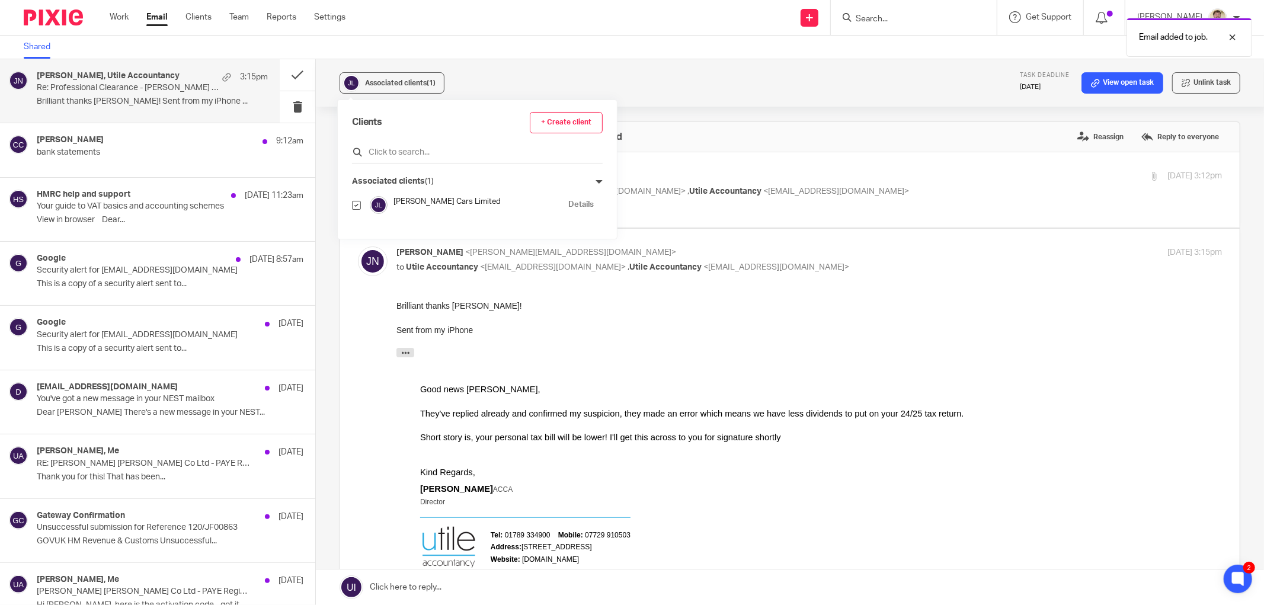
click at [380, 159] on div at bounding box center [477, 154] width 251 height 18
click at [386, 156] on input "text" at bounding box center [477, 152] width 251 height 12
type input "u"
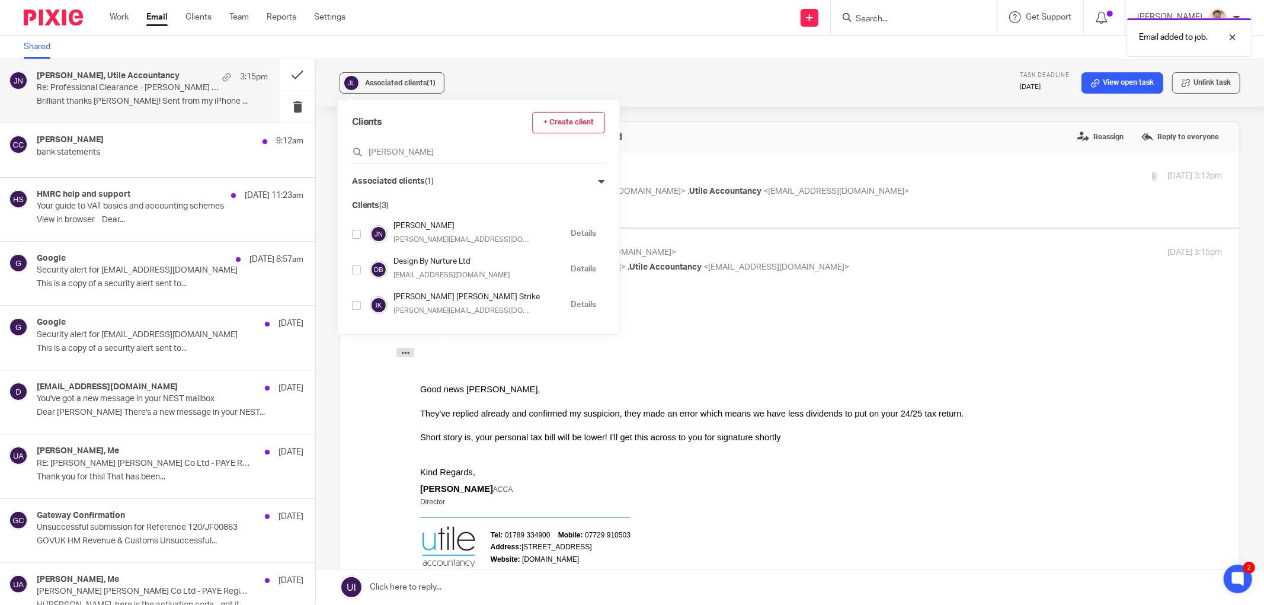
type input "[PERSON_NAME]"
click at [353, 231] on input "checkbox" at bounding box center [356, 234] width 9 height 9
checkbox input "true"
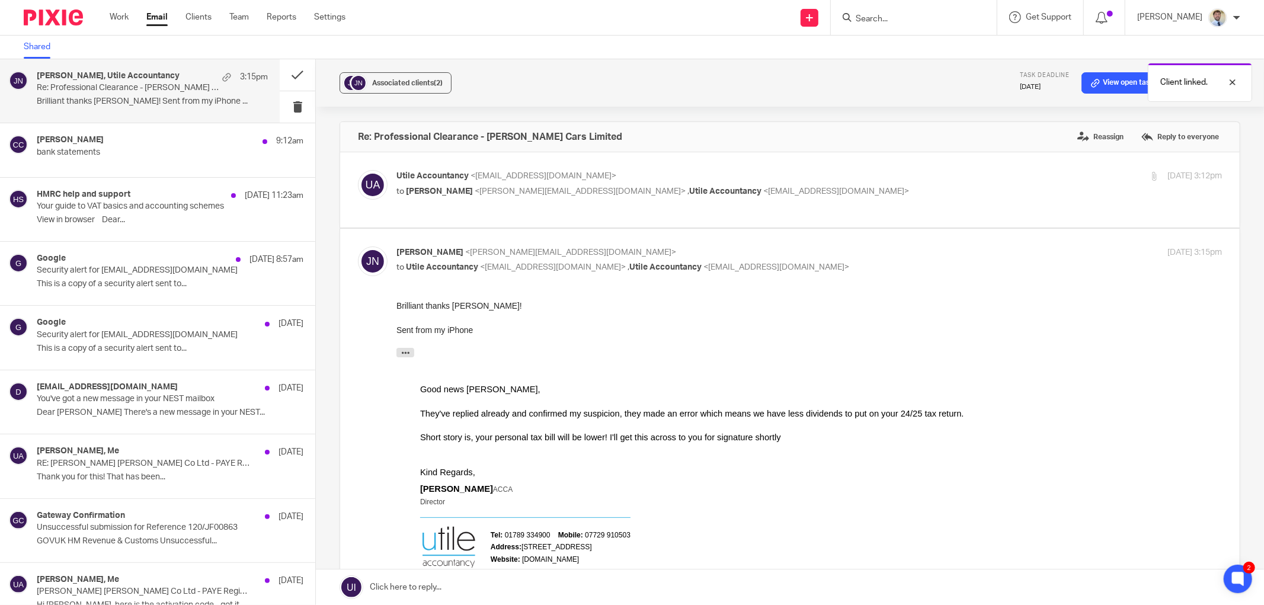
click at [798, 96] on div "Email added to job. Client linked." at bounding box center [942, 57] width 620 height 90
click at [280, 76] on button at bounding box center [298, 74] width 36 height 31
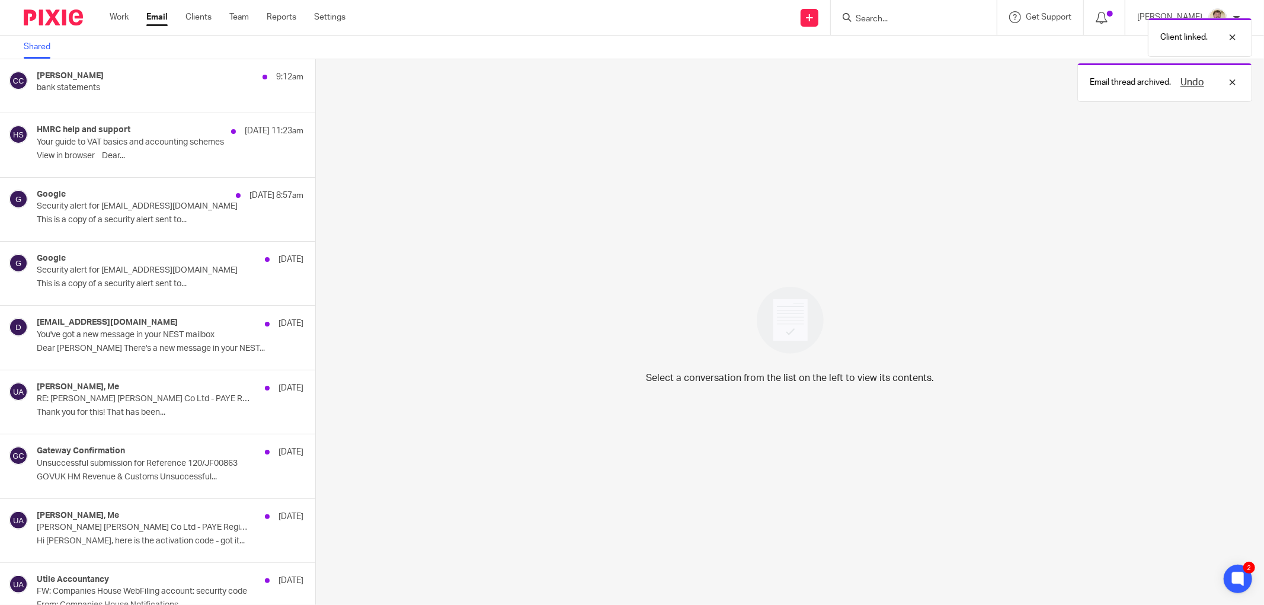
click at [628, 273] on div "Select a conversation from the list on the left to view its contents." at bounding box center [790, 332] width 948 height 546
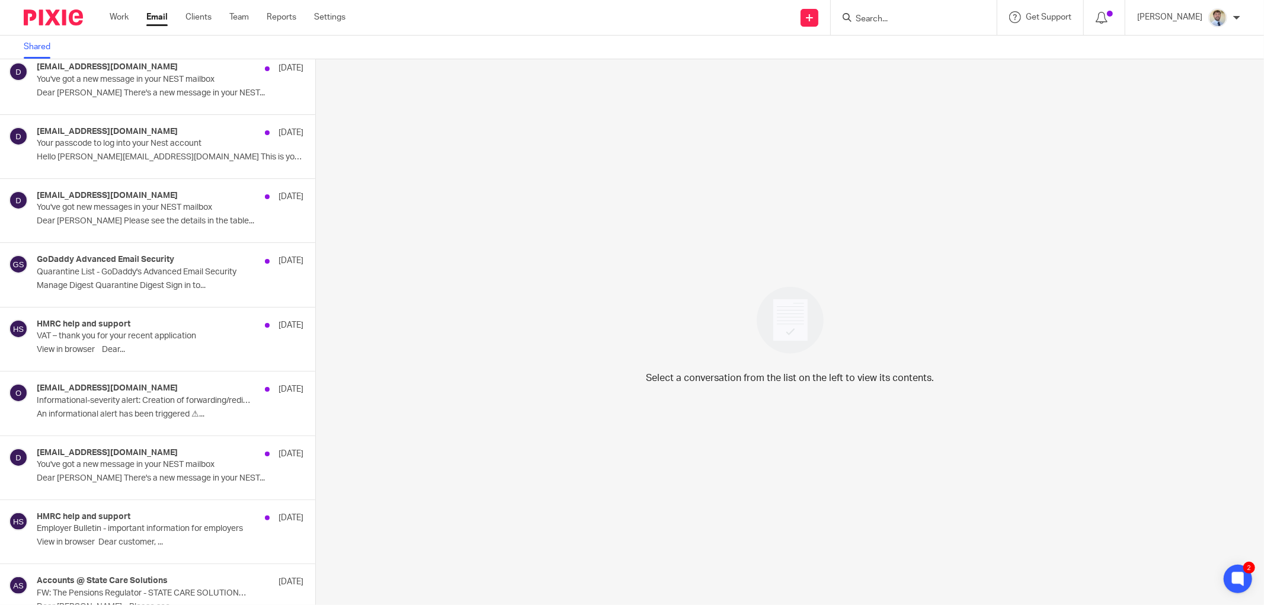
scroll to position [3044, 0]
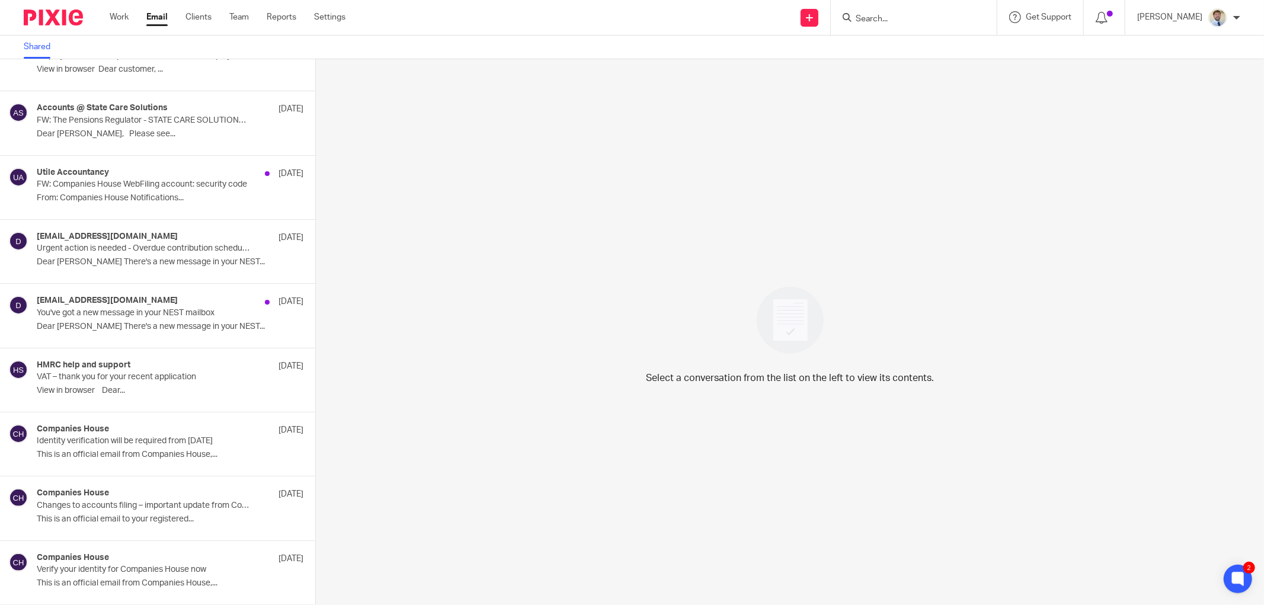
drag, startPoint x: 77, startPoint y: 46, endPoint x: 76, endPoint y: 24, distance: 22.0
click at [65, 31] on body "Work Email Clients Team Reports Settings Work Email Clients Team Reports Settin…" at bounding box center [632, 302] width 1264 height 605
drag, startPoint x: 97, startPoint y: 41, endPoint x: 103, endPoint y: 40, distance: 6.2
click at [97, 41] on div "Shared" at bounding box center [632, 48] width 1264 height 24
drag, startPoint x: 1016, startPoint y: 58, endPoint x: 1083, endPoint y: 23, distance: 75.8
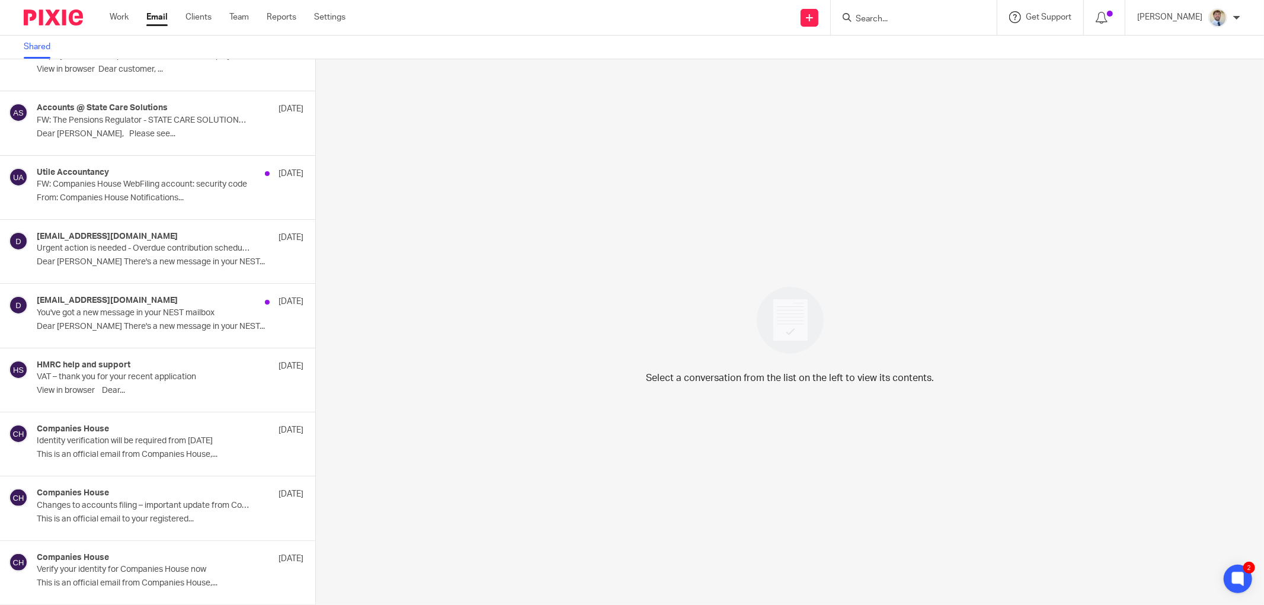
click at [1022, 56] on div "Shared" at bounding box center [632, 48] width 1264 height 24
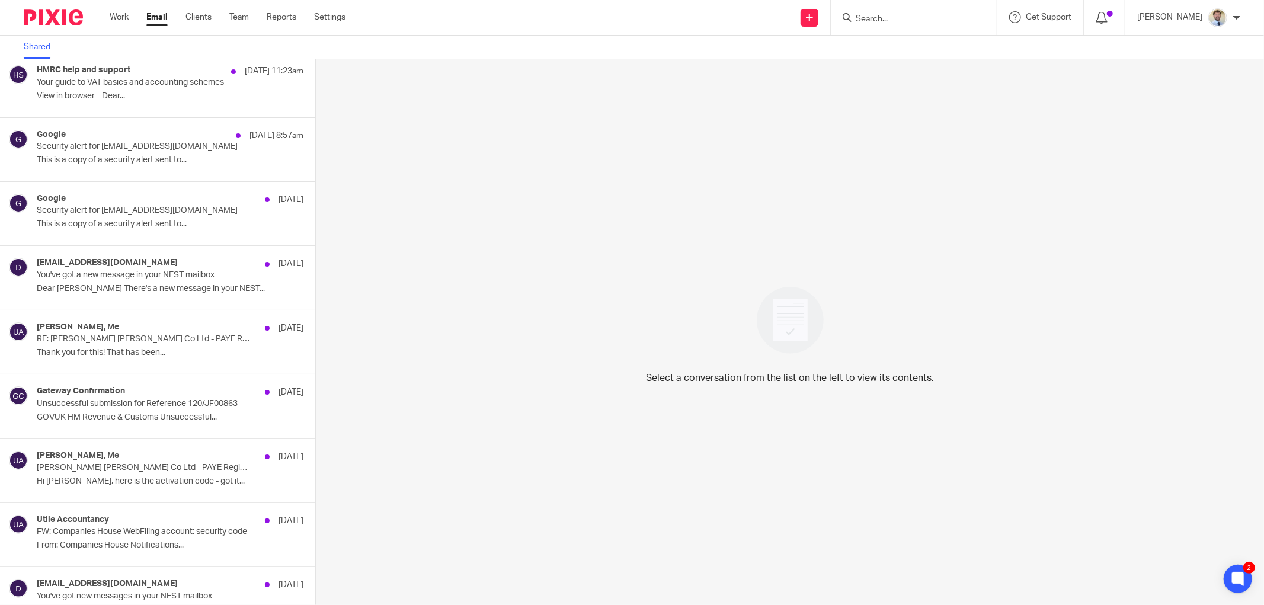
scroll to position [0, 0]
